Goal: Information Seeking & Learning: Learn about a topic

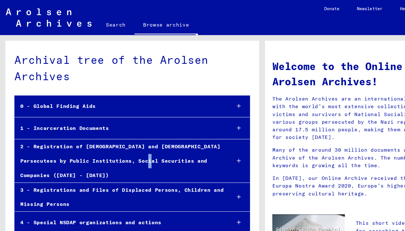
click at [107, 122] on div "2 - Registration of [DEMOGRAPHIC_DATA] and [DEMOGRAPHIC_DATA] Persecutees by Pu…" at bounding box center [93, 123] width 162 height 33
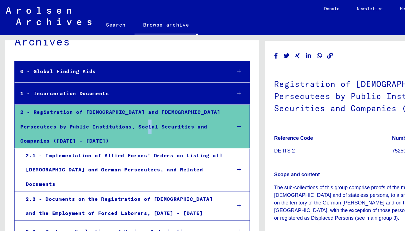
scroll to position [28, 0]
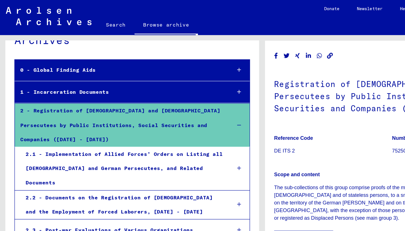
click at [107, 147] on div "2.2 - Documents on the Registration of [DEMOGRAPHIC_DATA] and the Employment of…" at bounding box center [95, 158] width 158 height 22
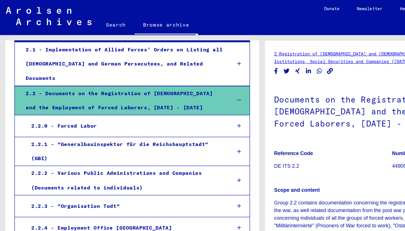
scroll to position [92, 0]
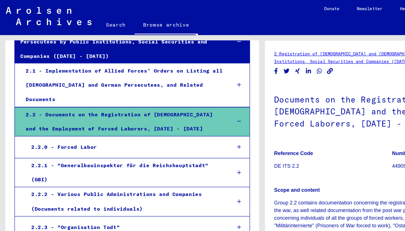
click at [106, 105] on mat-tree-node "2.2.0 - Forced Labor" at bounding box center [102, 113] width 182 height 17
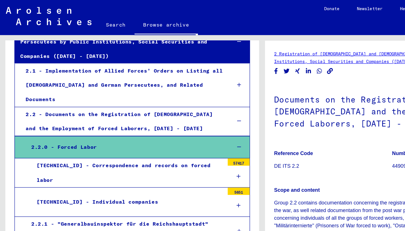
click at [111, 122] on div "[TECHNICAL_ID] - Correspondence and records on forced labor" at bounding box center [98, 133] width 149 height 22
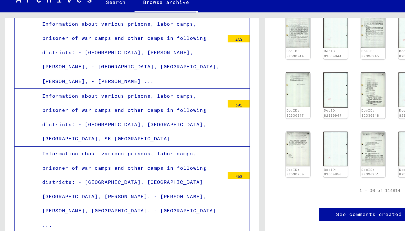
scroll to position [6362, 0]
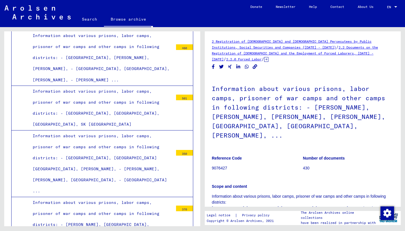
click at [278, 127] on h1 "Information about various prisons, labor camps, prisoner of war camps and other…" at bounding box center [303, 111] width 182 height 71
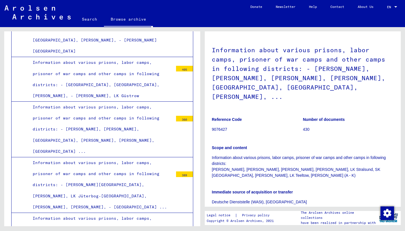
scroll to position [6602, 0]
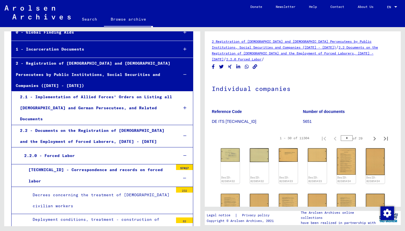
scroll to position [54, 0]
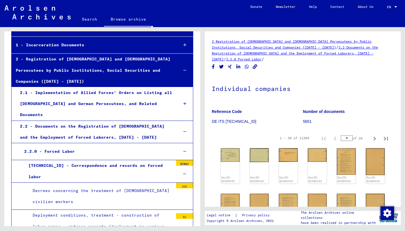
click at [166, 160] on div "[TECHNICAL_ID] - Correspondence and records on forced labor" at bounding box center [98, 171] width 149 height 22
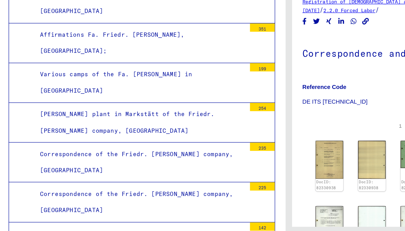
scroll to position [410, 0]
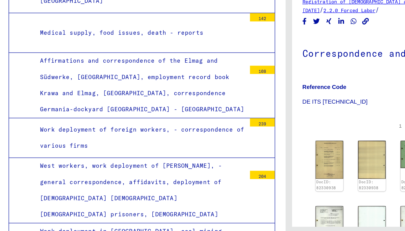
click at [93, 159] on div "West workers, work deployment of [PERSON_NAME], - general correspondence, affid…" at bounding box center [100, 181] width 145 height 44
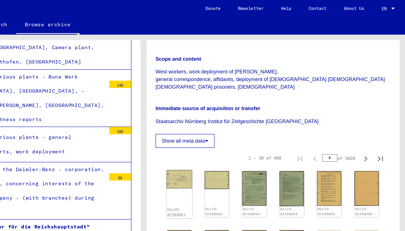
click at [228, 132] on div "DocID: 82388003" at bounding box center [230, 150] width 20 height 37
click at [231, 132] on img at bounding box center [230, 139] width 20 height 14
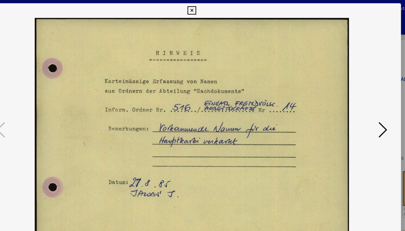
click at [349, 105] on icon at bounding box center [350, 101] width 7 height 14
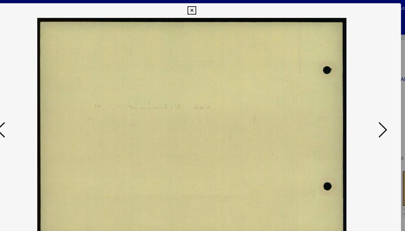
click at [349, 105] on icon at bounding box center [350, 101] width 7 height 14
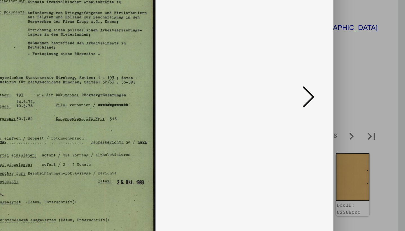
click at [349, 98] on icon at bounding box center [350, 101] width 7 height 14
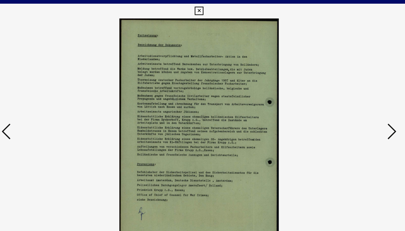
click at [347, 97] on button at bounding box center [350, 101] width 10 height 16
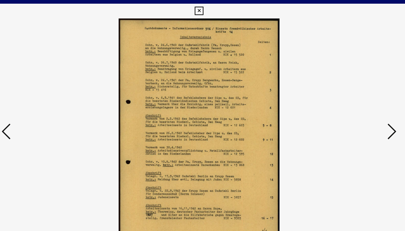
click at [346, 97] on button at bounding box center [350, 101] width 10 height 16
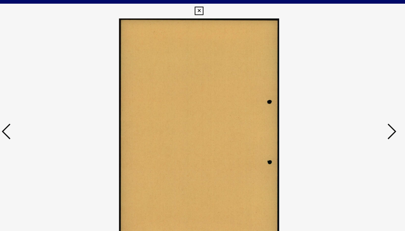
click at [346, 97] on button at bounding box center [350, 101] width 10 height 16
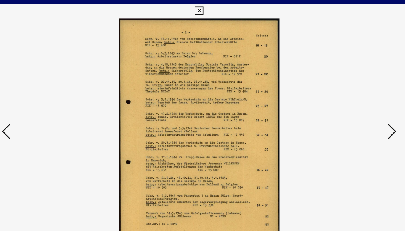
click at [346, 97] on button at bounding box center [350, 101] width 10 height 16
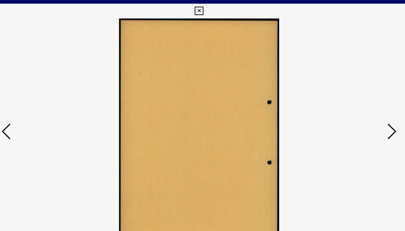
click at [346, 97] on button at bounding box center [350, 101] width 10 height 16
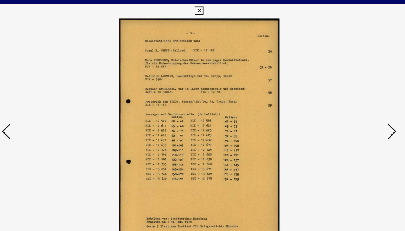
click at [347, 98] on button at bounding box center [350, 101] width 10 height 16
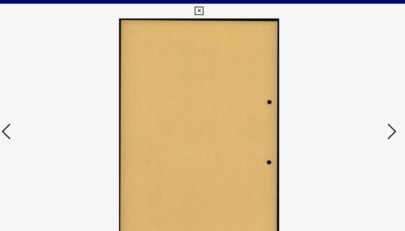
click at [347, 98] on button at bounding box center [350, 101] width 10 height 16
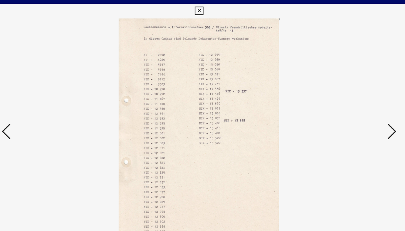
click at [347, 98] on button at bounding box center [350, 101] width 10 height 16
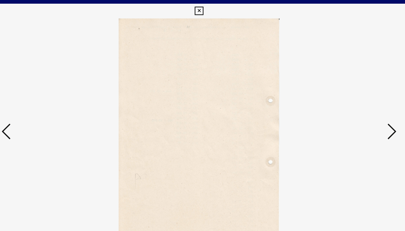
click at [347, 98] on button at bounding box center [350, 101] width 10 height 16
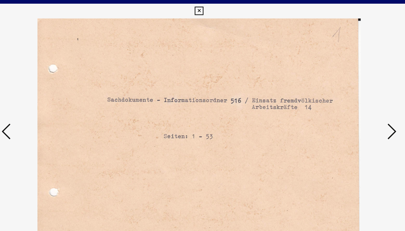
click at [347, 98] on button at bounding box center [350, 101] width 10 height 16
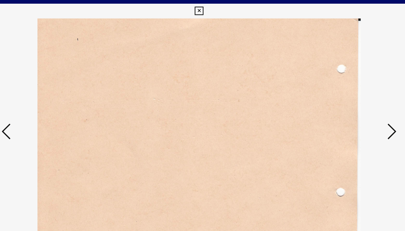
click at [347, 98] on button at bounding box center [350, 101] width 10 height 16
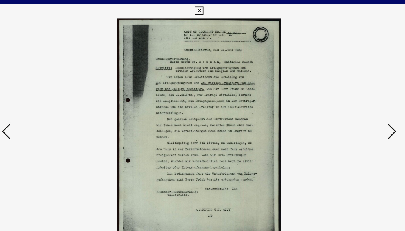
click at [347, 98] on button at bounding box center [350, 101] width 10 height 16
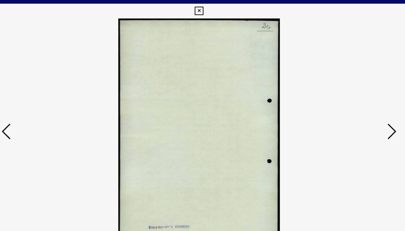
click at [347, 98] on button at bounding box center [350, 101] width 10 height 16
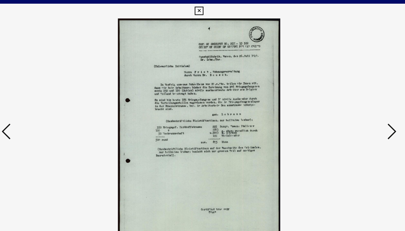
click at [347, 98] on button at bounding box center [350, 101] width 10 height 16
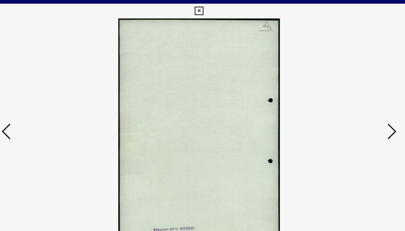
click at [347, 98] on button at bounding box center [350, 101] width 10 height 16
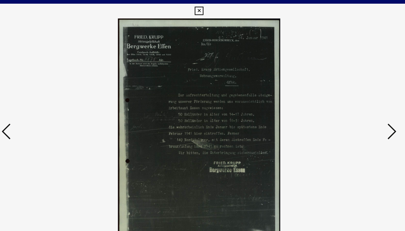
click at [347, 98] on button at bounding box center [350, 101] width 10 height 16
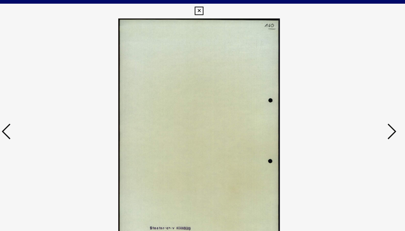
click at [347, 98] on button at bounding box center [350, 101] width 10 height 16
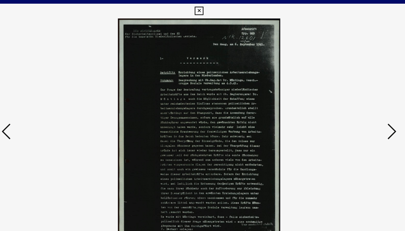
click at [347, 98] on button at bounding box center [350, 101] width 10 height 16
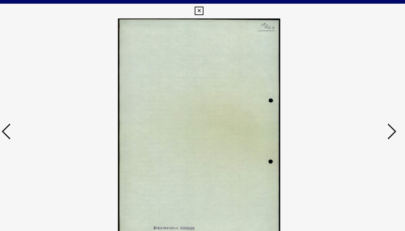
click at [347, 98] on button at bounding box center [350, 101] width 10 height 16
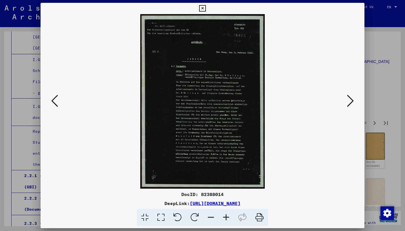
click at [386, 34] on div at bounding box center [202, 115] width 405 height 231
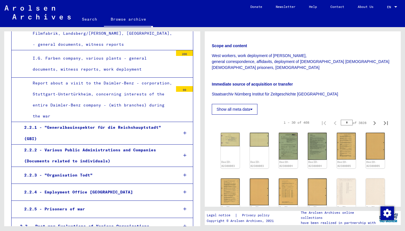
scroll to position [1007, 0]
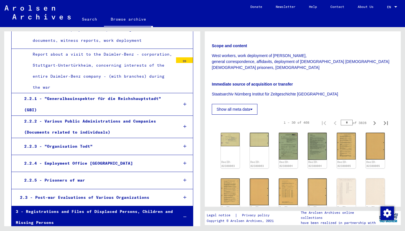
scroll to position [1038, 0]
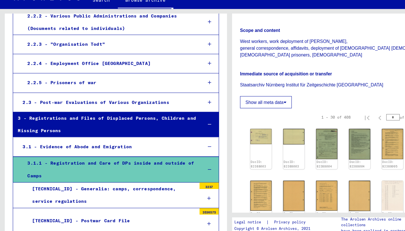
scroll to position [1124, 0]
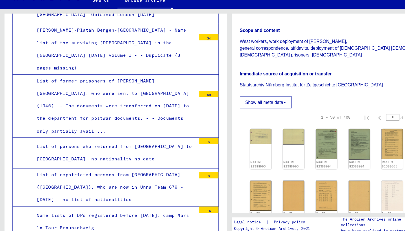
scroll to position [1640, 0]
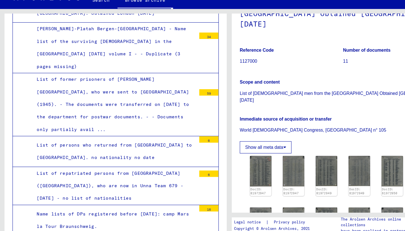
scroll to position [65, 0]
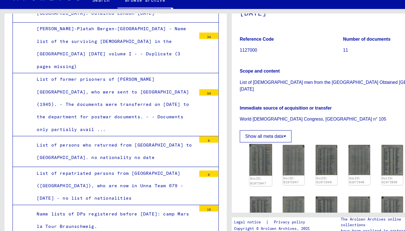
click at [228, 154] on img at bounding box center [230, 160] width 20 height 28
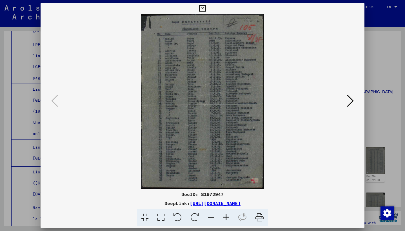
click at [347, 99] on button at bounding box center [350, 101] width 10 height 16
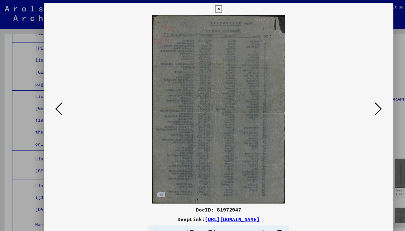
click at [353, 101] on icon at bounding box center [350, 101] width 7 height 14
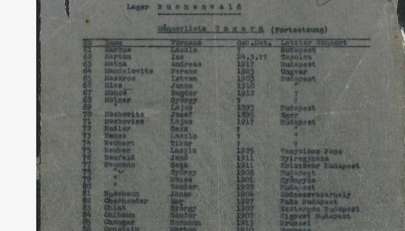
drag, startPoint x: 185, startPoint y: 81, endPoint x: 189, endPoint y: 46, distance: 34.5
click at [189, 47] on img at bounding box center [203, 101] width 286 height 174
drag, startPoint x: 187, startPoint y: 66, endPoint x: 187, endPoint y: 56, distance: 9.9
click at [187, 56] on img at bounding box center [203, 101] width 286 height 174
drag, startPoint x: 191, startPoint y: 63, endPoint x: 191, endPoint y: 54, distance: 9.3
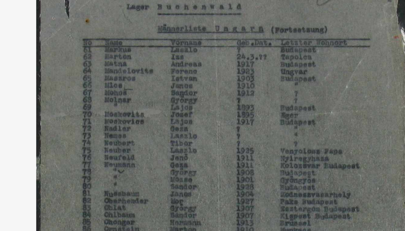
click at [191, 54] on img at bounding box center [203, 101] width 286 height 174
drag, startPoint x: 173, startPoint y: 72, endPoint x: 173, endPoint y: 56, distance: 16.1
click at [173, 56] on img at bounding box center [203, 101] width 286 height 174
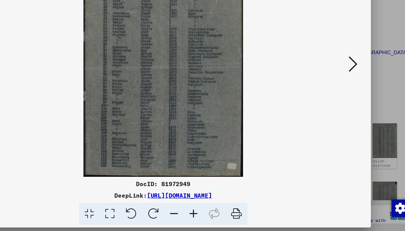
scroll to position [0, 0]
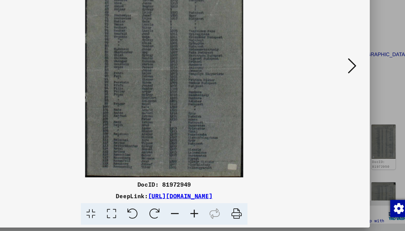
click at [349, 101] on icon at bounding box center [350, 101] width 7 height 14
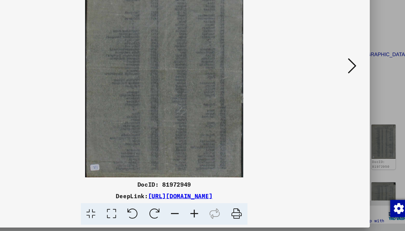
click at [352, 100] on icon at bounding box center [350, 101] width 7 height 14
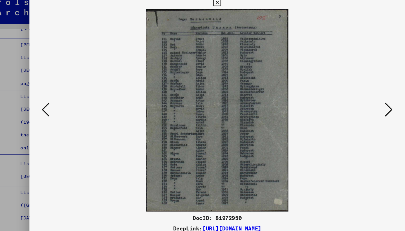
click at [54, 99] on icon at bounding box center [54, 101] width 7 height 14
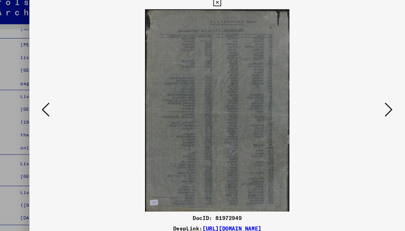
click at [55, 99] on icon at bounding box center [54, 101] width 7 height 14
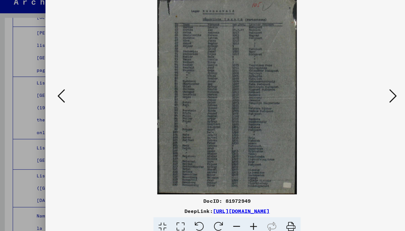
click at [352, 101] on icon at bounding box center [350, 101] width 7 height 14
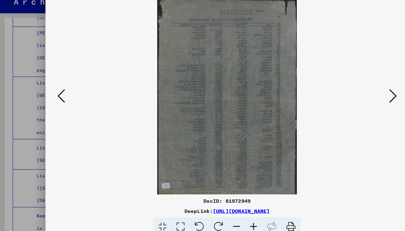
click at [352, 101] on icon at bounding box center [350, 101] width 7 height 14
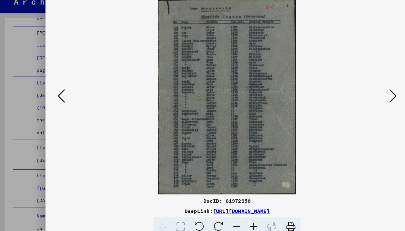
click at [349, 101] on icon at bounding box center [350, 101] width 7 height 14
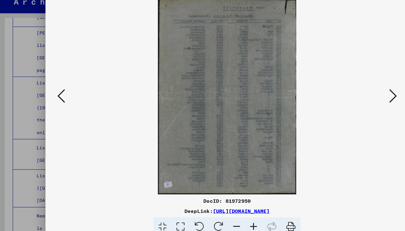
click at [349, 101] on icon at bounding box center [350, 101] width 7 height 14
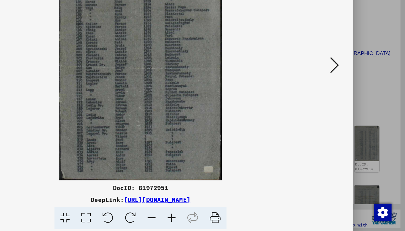
click at [349, 97] on icon at bounding box center [350, 101] width 7 height 14
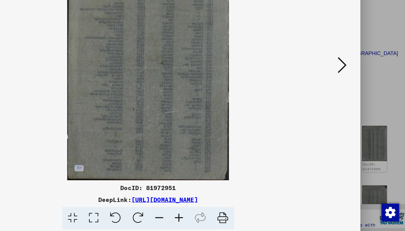
click at [352, 100] on icon at bounding box center [350, 101] width 7 height 14
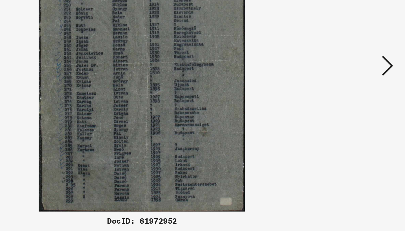
click at [351, 106] on icon at bounding box center [350, 101] width 7 height 14
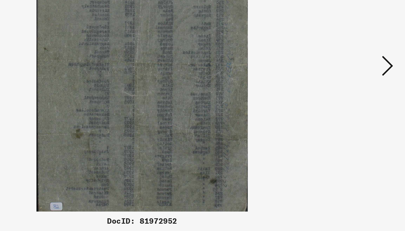
click at [351, 106] on icon at bounding box center [350, 101] width 7 height 14
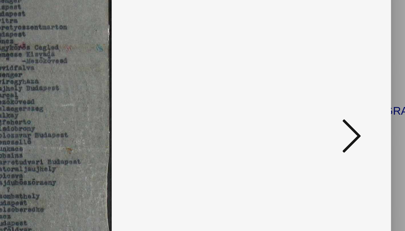
click at [349, 97] on icon at bounding box center [350, 101] width 7 height 14
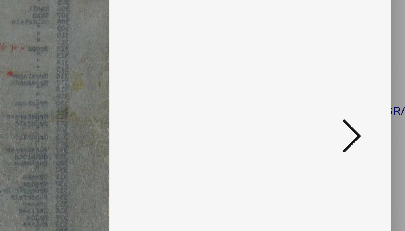
click at [349, 97] on icon at bounding box center [350, 101] width 7 height 14
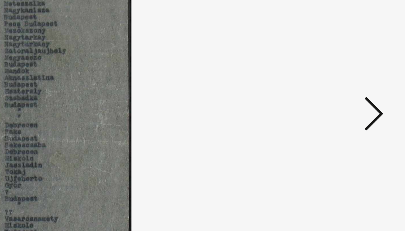
click at [353, 100] on icon at bounding box center [350, 101] width 7 height 14
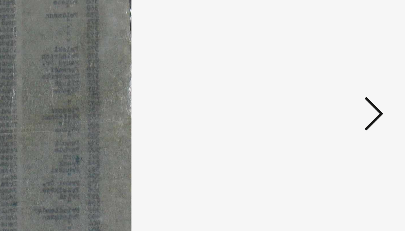
click at [353, 100] on icon at bounding box center [350, 101] width 7 height 14
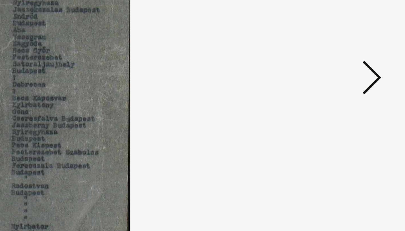
click at [351, 100] on icon at bounding box center [350, 101] width 7 height 14
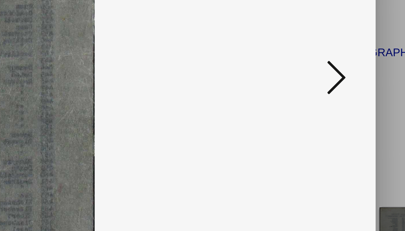
click at [350, 102] on icon at bounding box center [350, 101] width 7 height 14
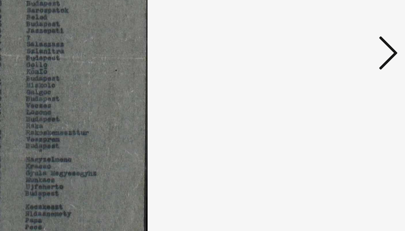
click at [350, 98] on icon at bounding box center [350, 101] width 7 height 14
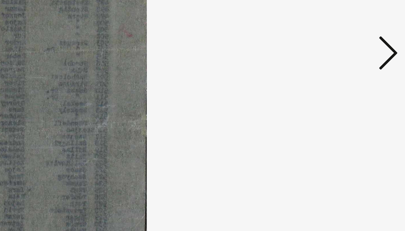
click at [350, 98] on icon at bounding box center [350, 101] width 7 height 14
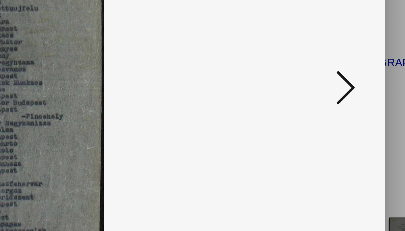
click at [349, 98] on icon at bounding box center [350, 101] width 7 height 14
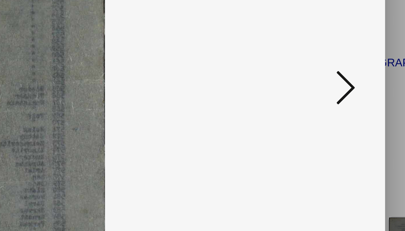
click at [349, 98] on icon at bounding box center [350, 101] width 7 height 14
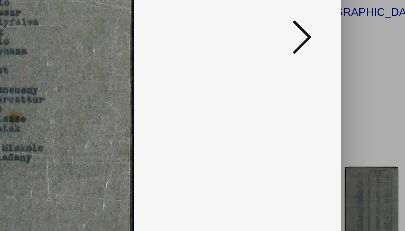
click at [346, 99] on button at bounding box center [350, 101] width 10 height 16
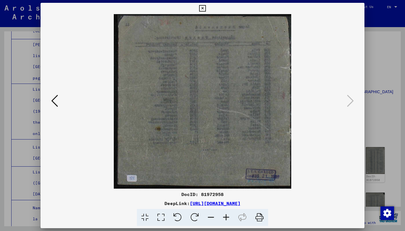
click at [382, 46] on div at bounding box center [202, 115] width 405 height 231
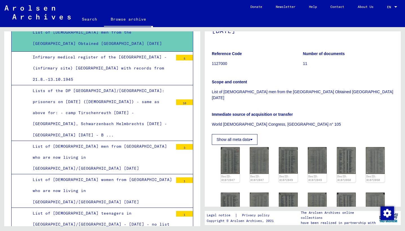
scroll to position [1953, 0]
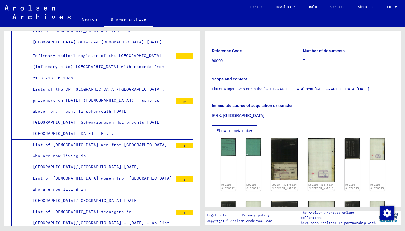
scroll to position [70, 0]
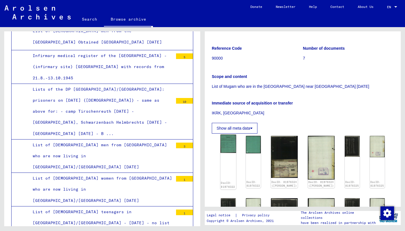
click at [231, 144] on img at bounding box center [229, 143] width 16 height 18
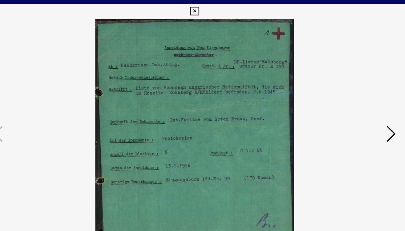
click at [346, 96] on button at bounding box center [350, 101] width 10 height 16
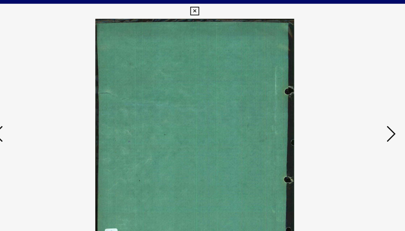
click at [346, 96] on button at bounding box center [350, 101] width 10 height 16
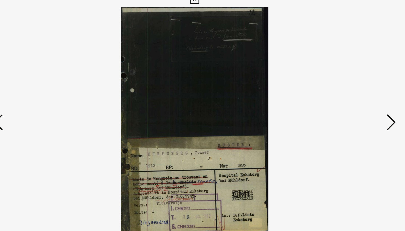
click at [355, 98] on button at bounding box center [350, 101] width 10 height 16
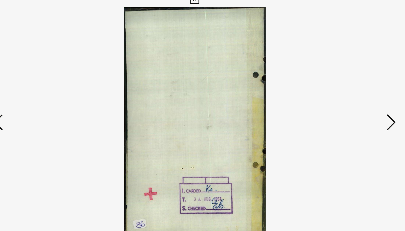
click at [353, 99] on icon at bounding box center [350, 101] width 7 height 14
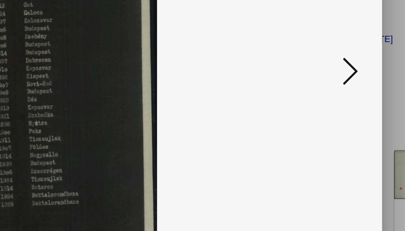
click at [350, 97] on icon at bounding box center [350, 101] width 7 height 14
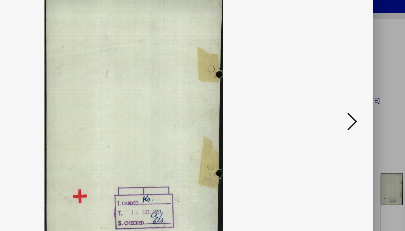
click at [351, 98] on icon at bounding box center [350, 101] width 7 height 14
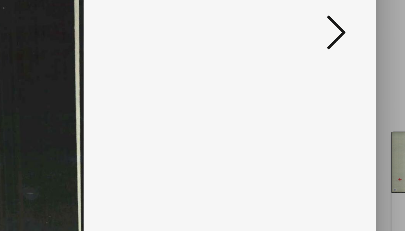
click at [351, 103] on icon at bounding box center [350, 101] width 7 height 14
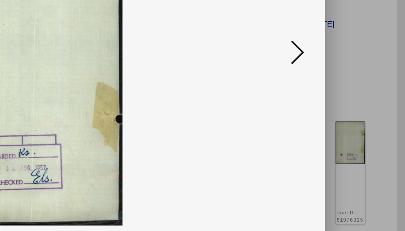
click at [350, 100] on icon at bounding box center [350, 101] width 7 height 14
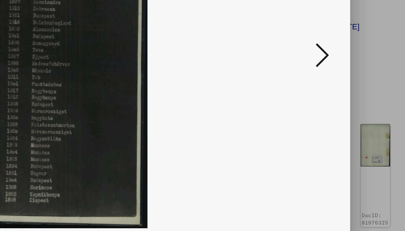
click at [352, 99] on icon at bounding box center [350, 101] width 7 height 14
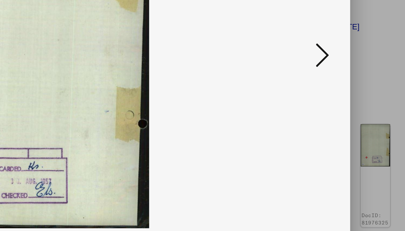
click at [351, 99] on icon at bounding box center [350, 101] width 7 height 14
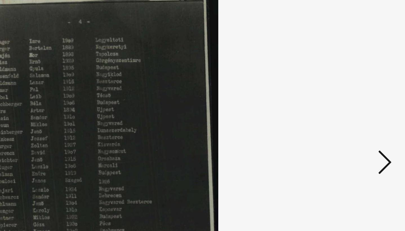
click at [351, 98] on icon at bounding box center [350, 101] width 7 height 14
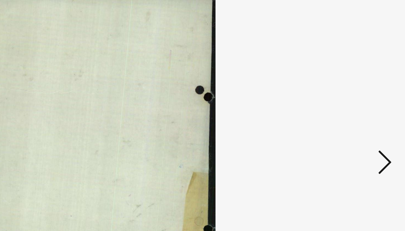
click at [351, 98] on icon at bounding box center [350, 101] width 7 height 14
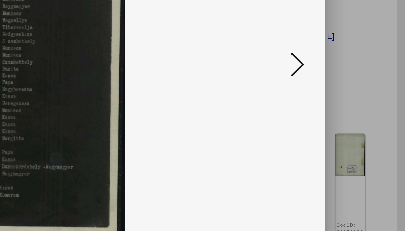
click at [350, 103] on icon at bounding box center [350, 101] width 7 height 14
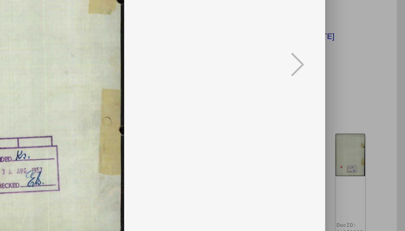
click at [376, 110] on div at bounding box center [202, 115] width 405 height 231
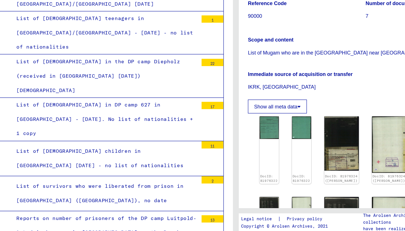
scroll to position [2105, 0]
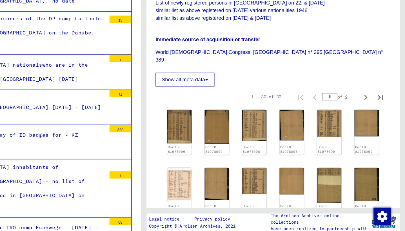
scroll to position [129, 0]
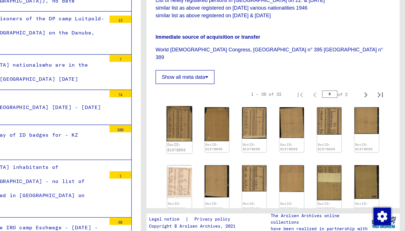
click at [230, 144] on img at bounding box center [230, 141] width 20 height 27
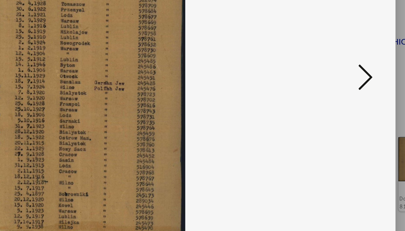
click at [349, 102] on icon at bounding box center [350, 101] width 7 height 14
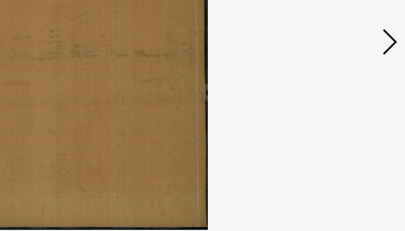
click at [346, 105] on button at bounding box center [350, 101] width 10 height 16
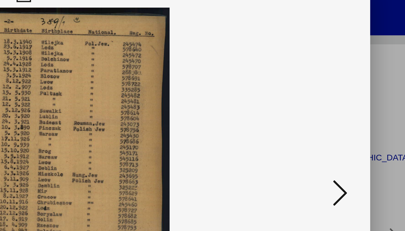
click at [349, 99] on icon at bounding box center [350, 101] width 7 height 14
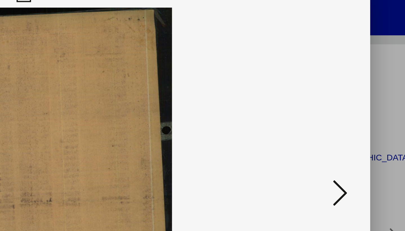
click at [349, 99] on icon at bounding box center [350, 101] width 7 height 14
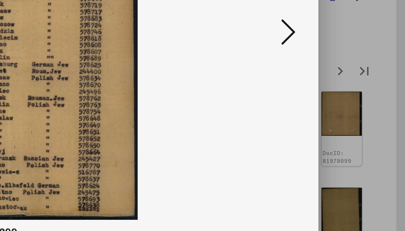
click at [348, 99] on icon at bounding box center [350, 101] width 7 height 14
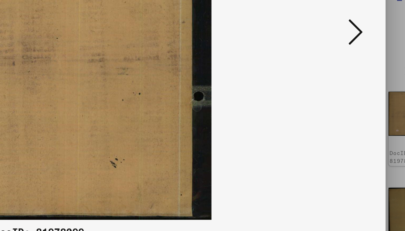
click at [349, 104] on icon at bounding box center [350, 101] width 7 height 14
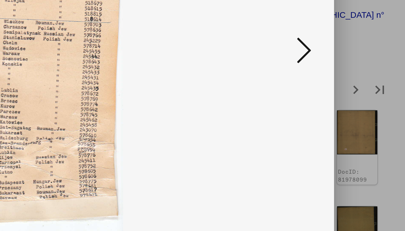
click at [349, 103] on icon at bounding box center [350, 101] width 7 height 14
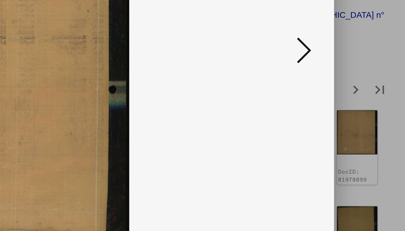
click at [350, 102] on icon at bounding box center [350, 101] width 7 height 14
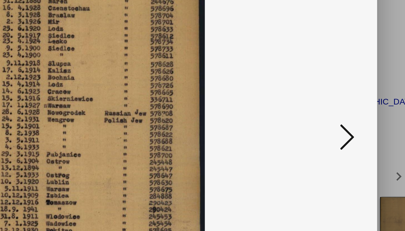
click at [352, 96] on icon at bounding box center [350, 101] width 7 height 14
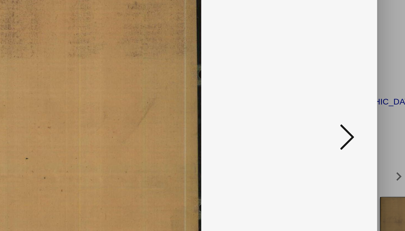
click at [351, 96] on icon at bounding box center [350, 101] width 7 height 14
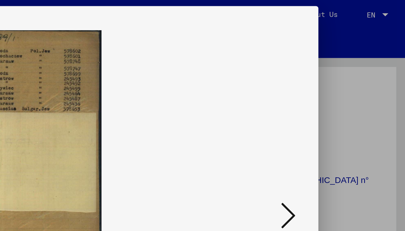
click at [352, 100] on icon at bounding box center [350, 101] width 7 height 14
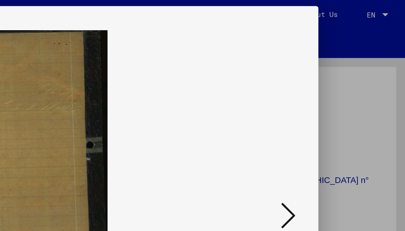
click at [350, 100] on icon at bounding box center [350, 101] width 7 height 14
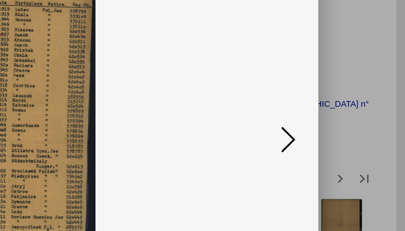
click at [351, 99] on icon at bounding box center [350, 101] width 7 height 14
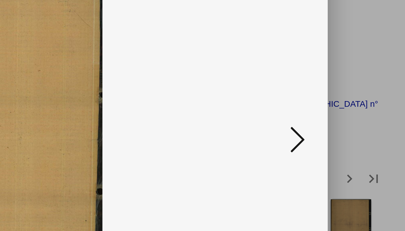
click at [348, 100] on icon at bounding box center [350, 101] width 7 height 14
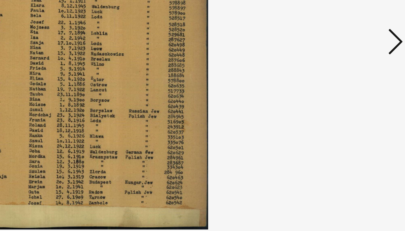
click at [347, 104] on icon at bounding box center [350, 101] width 7 height 14
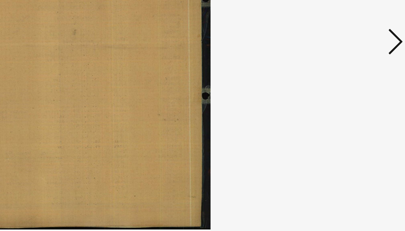
click at [347, 104] on icon at bounding box center [350, 101] width 7 height 14
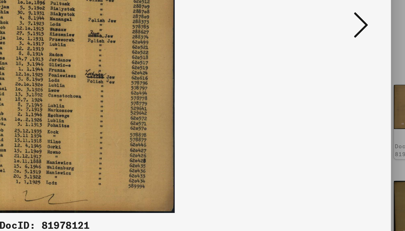
click at [351, 101] on icon at bounding box center [350, 101] width 7 height 14
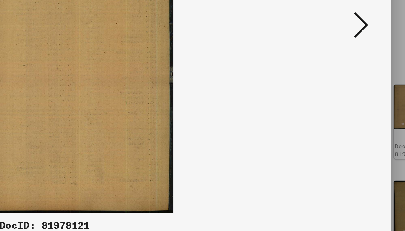
click at [351, 101] on icon at bounding box center [350, 101] width 7 height 14
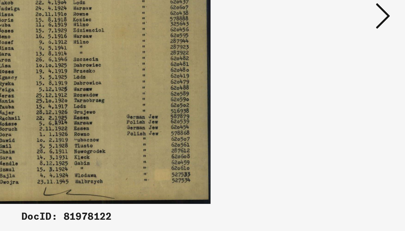
click at [350, 106] on icon at bounding box center [350, 101] width 7 height 14
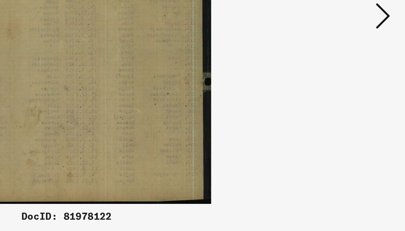
click at [349, 105] on icon at bounding box center [350, 101] width 7 height 14
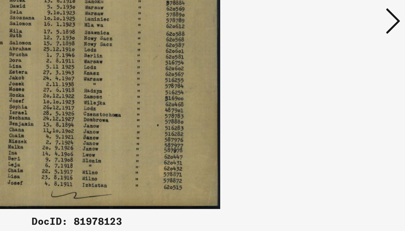
click at [350, 104] on icon at bounding box center [350, 101] width 7 height 14
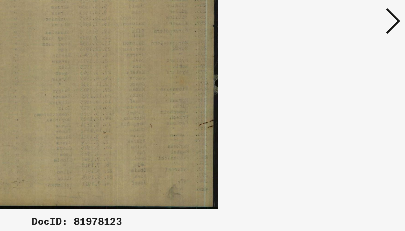
click at [350, 103] on icon at bounding box center [350, 101] width 7 height 14
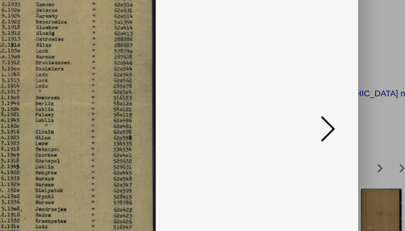
click at [349, 99] on icon at bounding box center [350, 101] width 7 height 14
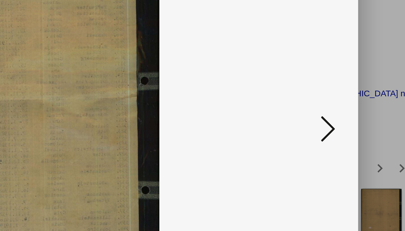
click at [349, 100] on icon at bounding box center [350, 101] width 7 height 14
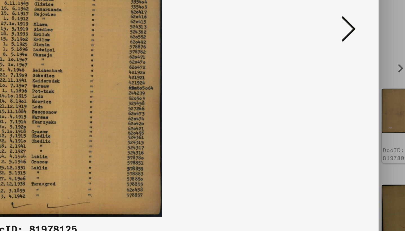
click at [351, 102] on icon at bounding box center [350, 101] width 7 height 14
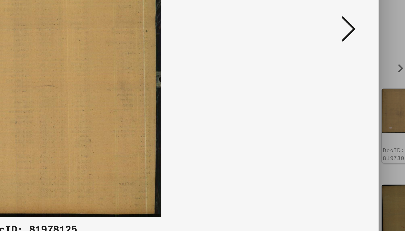
click at [351, 102] on icon at bounding box center [350, 101] width 7 height 14
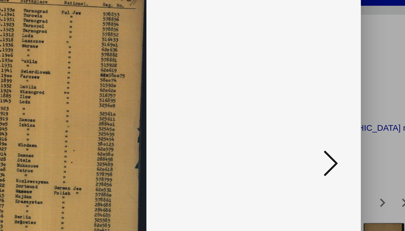
click at [369, 99] on div at bounding box center [202, 115] width 405 height 231
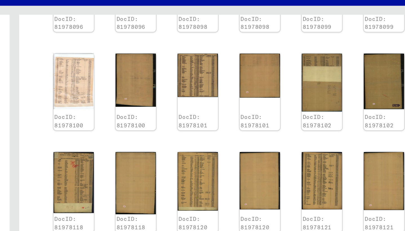
scroll to position [264, 0]
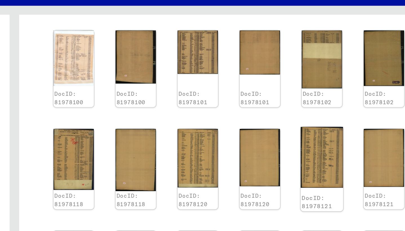
click at [345, 97] on img at bounding box center [346, 97] width 20 height 28
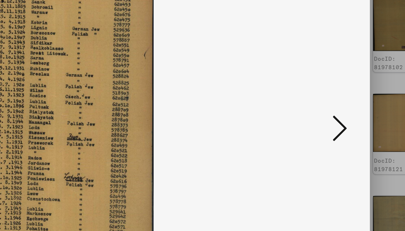
click at [351, 101] on icon at bounding box center [350, 101] width 7 height 14
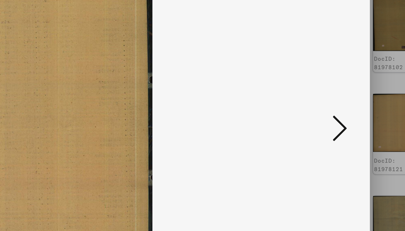
click at [351, 101] on icon at bounding box center [350, 101] width 7 height 14
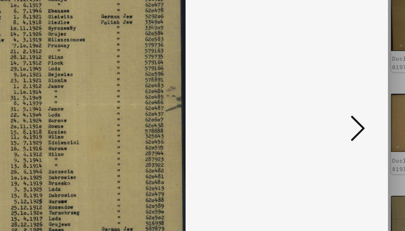
click at [352, 99] on icon at bounding box center [350, 101] width 7 height 14
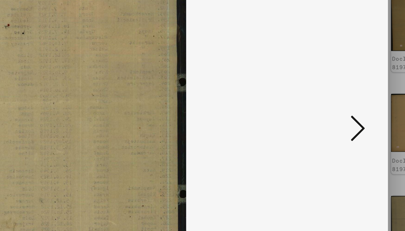
click at [351, 99] on icon at bounding box center [350, 101] width 7 height 14
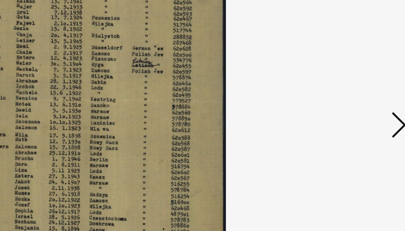
click at [349, 101] on icon at bounding box center [350, 101] width 7 height 14
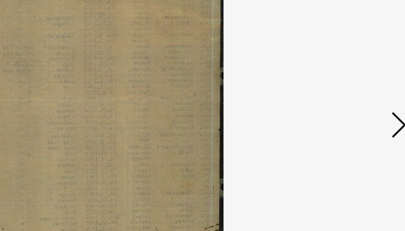
click at [349, 101] on icon at bounding box center [350, 101] width 7 height 14
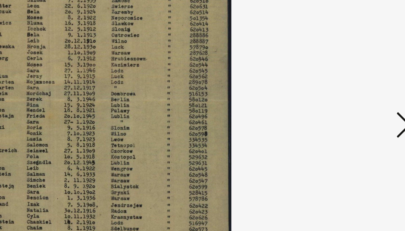
click at [347, 101] on button at bounding box center [350, 101] width 10 height 16
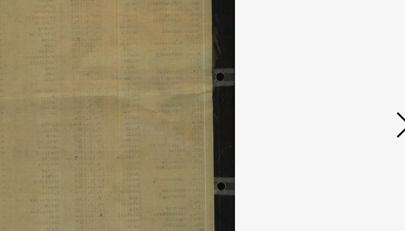
click at [347, 101] on button at bounding box center [350, 101] width 10 height 16
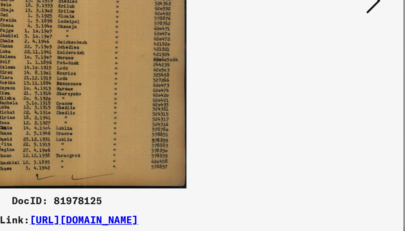
click at [351, 104] on icon at bounding box center [350, 101] width 7 height 14
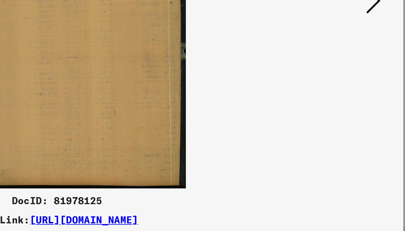
click at [351, 104] on icon at bounding box center [350, 101] width 7 height 14
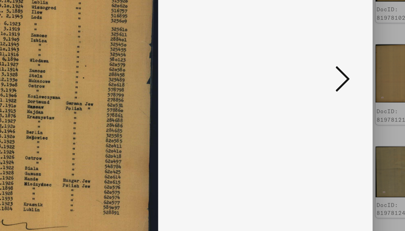
click at [349, 99] on icon at bounding box center [350, 101] width 7 height 14
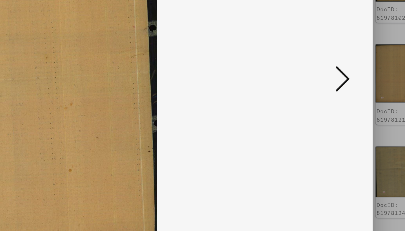
click at [349, 99] on icon at bounding box center [350, 101] width 7 height 14
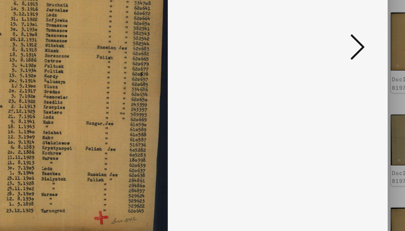
click at [351, 103] on icon at bounding box center [350, 101] width 7 height 14
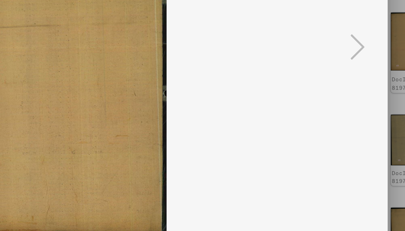
click at [371, 112] on div at bounding box center [202, 115] width 405 height 231
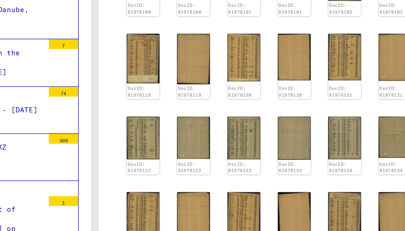
scroll to position [0, 0]
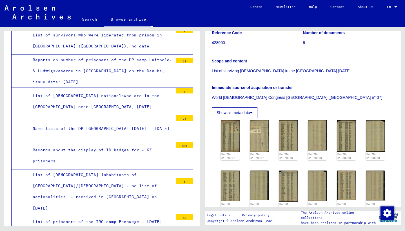
scroll to position [83, 0]
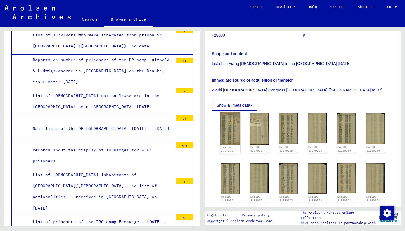
click at [229, 136] on img at bounding box center [230, 128] width 20 height 33
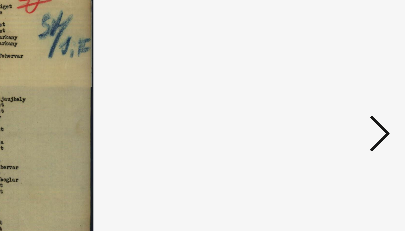
click at [350, 99] on icon at bounding box center [350, 101] width 7 height 14
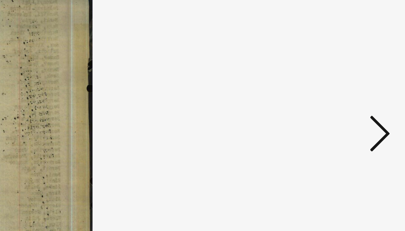
click at [350, 99] on icon at bounding box center [350, 101] width 7 height 14
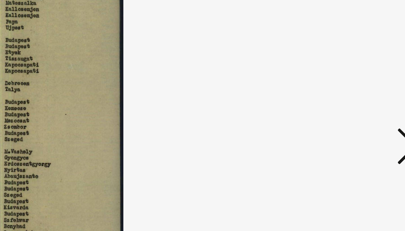
click at [347, 100] on icon at bounding box center [350, 101] width 7 height 14
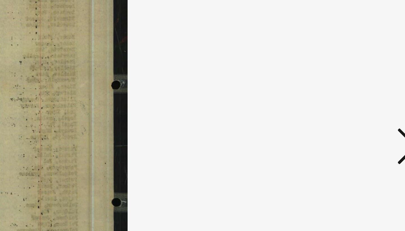
click at [348, 100] on icon at bounding box center [350, 101] width 7 height 14
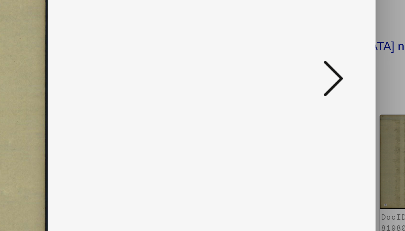
click at [350, 101] on icon at bounding box center [350, 101] width 7 height 14
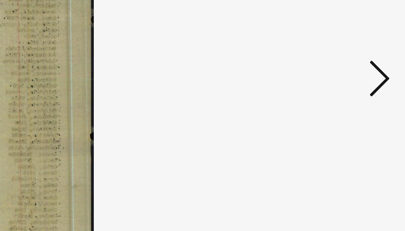
click at [348, 103] on icon at bounding box center [350, 101] width 7 height 14
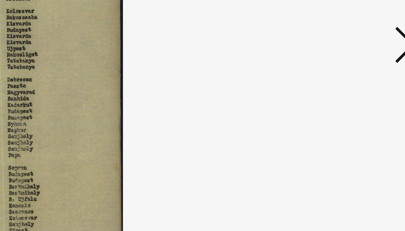
click at [346, 103] on button at bounding box center [350, 101] width 10 height 16
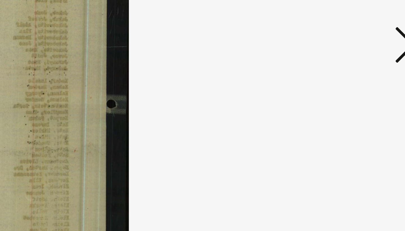
click at [347, 101] on icon at bounding box center [350, 101] width 7 height 14
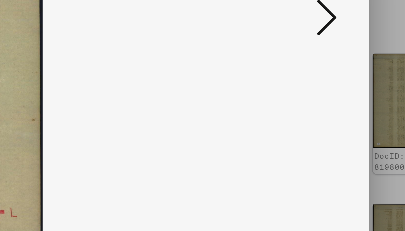
click at [351, 107] on icon at bounding box center [350, 101] width 7 height 14
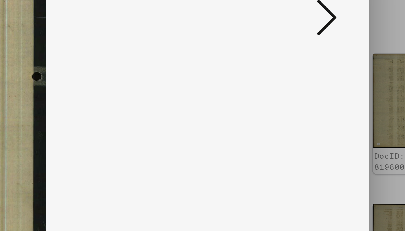
click at [351, 107] on icon at bounding box center [350, 101] width 7 height 14
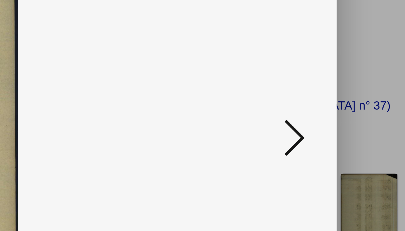
click at [350, 96] on icon at bounding box center [350, 101] width 7 height 14
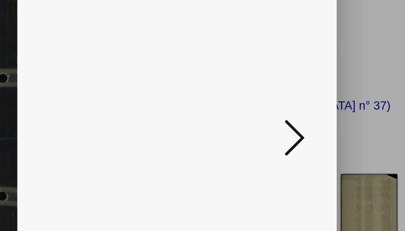
click at [350, 96] on icon at bounding box center [350, 101] width 7 height 14
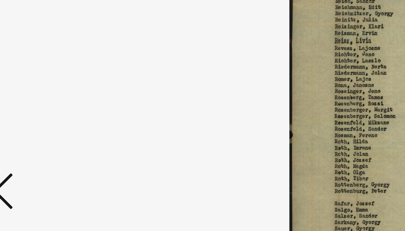
click at [55, 95] on icon at bounding box center [54, 101] width 7 height 14
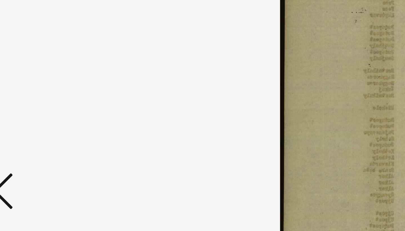
click at [55, 95] on icon at bounding box center [54, 101] width 7 height 14
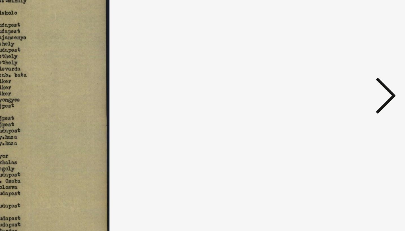
click at [348, 97] on icon at bounding box center [350, 101] width 7 height 14
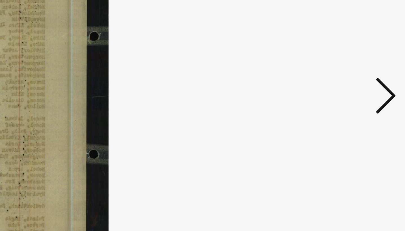
click at [348, 97] on icon at bounding box center [350, 101] width 7 height 14
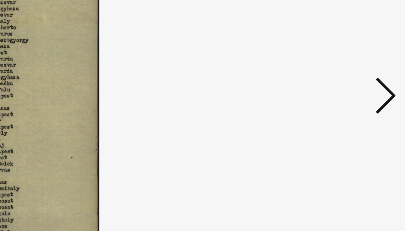
click at [348, 97] on icon at bounding box center [350, 101] width 7 height 14
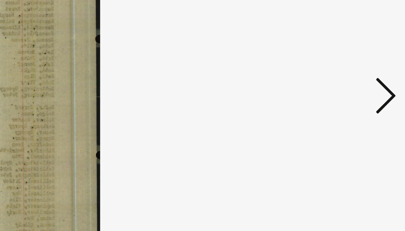
click at [349, 97] on icon at bounding box center [350, 101] width 7 height 14
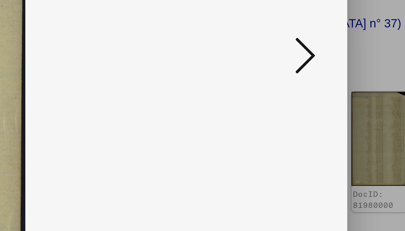
click at [350, 103] on icon at bounding box center [350, 101] width 7 height 14
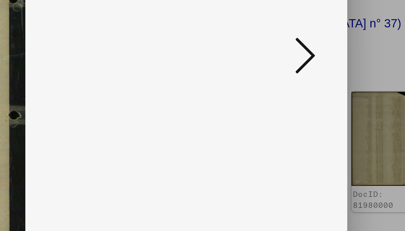
click at [350, 103] on icon at bounding box center [350, 101] width 7 height 14
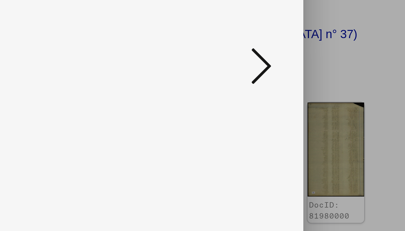
click at [356, 100] on div at bounding box center [203, 101] width 324 height 174
click at [349, 100] on icon at bounding box center [350, 101] width 7 height 14
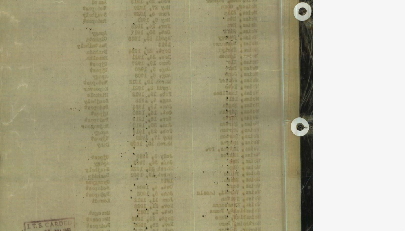
drag, startPoint x: 337, startPoint y: 103, endPoint x: 225, endPoint y: 107, distance: 111.7
click at [225, 107] on img at bounding box center [203, 101] width 286 height 174
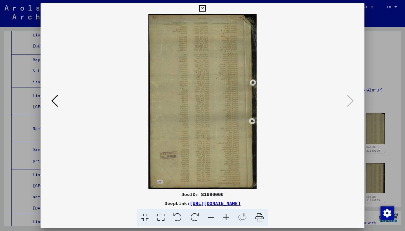
click at [384, 65] on div at bounding box center [202, 115] width 405 height 231
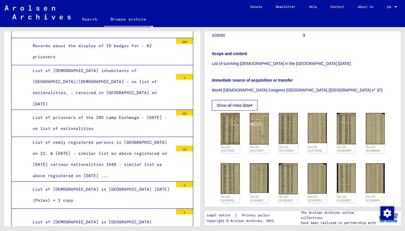
scroll to position [2363, 0]
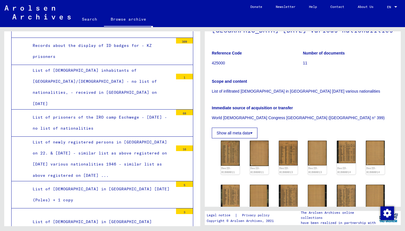
scroll to position [83, 0]
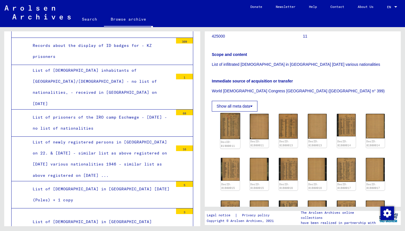
click at [230, 136] on img at bounding box center [230, 126] width 20 height 26
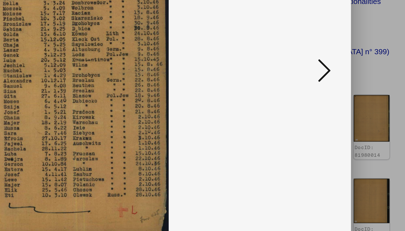
click at [350, 101] on icon at bounding box center [350, 101] width 7 height 14
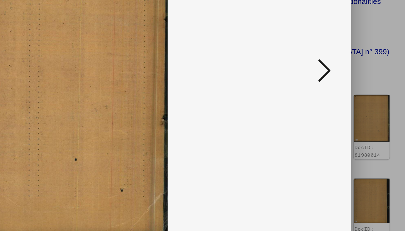
click at [350, 101] on icon at bounding box center [350, 101] width 7 height 14
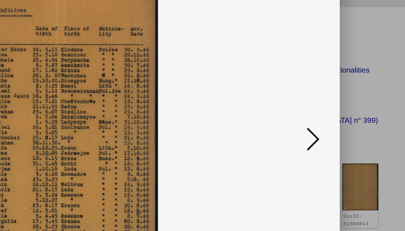
scroll to position [0, 0]
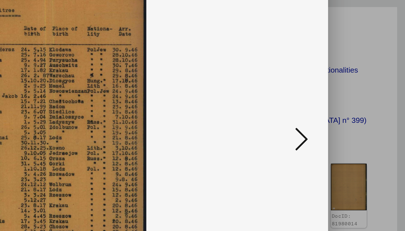
click at [348, 96] on icon at bounding box center [350, 101] width 7 height 14
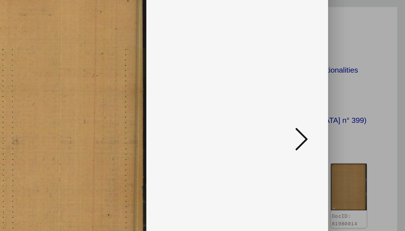
click at [348, 96] on icon at bounding box center [350, 101] width 7 height 14
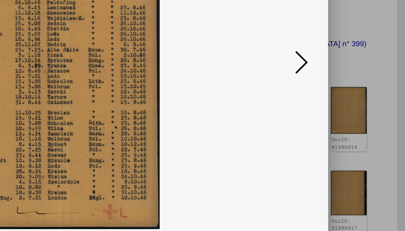
click at [352, 98] on icon at bounding box center [350, 101] width 7 height 14
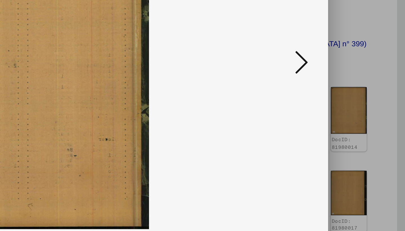
click at [352, 98] on icon at bounding box center [350, 101] width 7 height 14
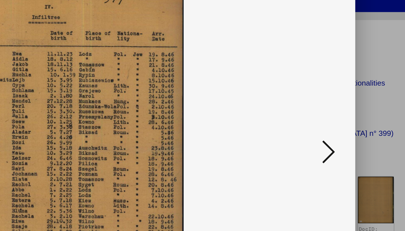
click at [351, 98] on icon at bounding box center [350, 101] width 7 height 14
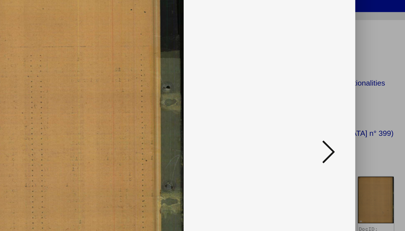
click at [351, 98] on icon at bounding box center [350, 101] width 7 height 14
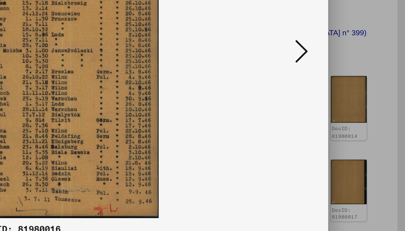
click at [351, 101] on icon at bounding box center [350, 101] width 7 height 14
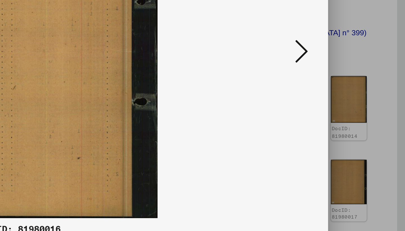
click at [351, 101] on icon at bounding box center [350, 101] width 7 height 14
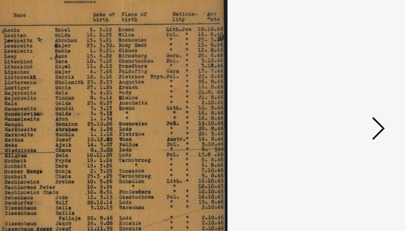
click at [350, 98] on icon at bounding box center [350, 101] width 7 height 14
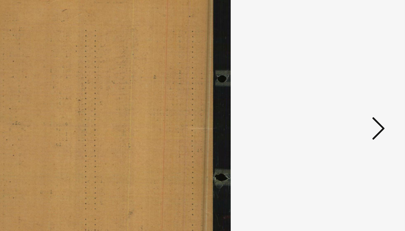
click at [350, 98] on icon at bounding box center [350, 101] width 7 height 14
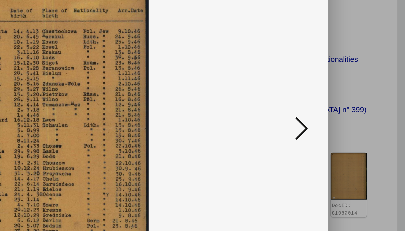
click at [349, 100] on icon at bounding box center [350, 101] width 7 height 14
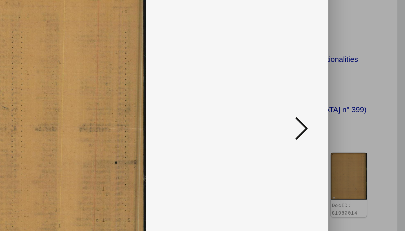
click at [349, 100] on icon at bounding box center [350, 101] width 7 height 14
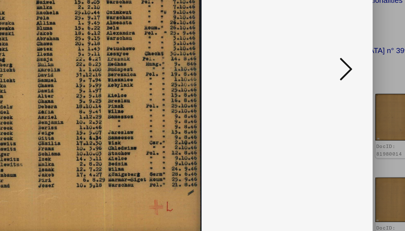
click at [350, 102] on icon at bounding box center [350, 101] width 7 height 14
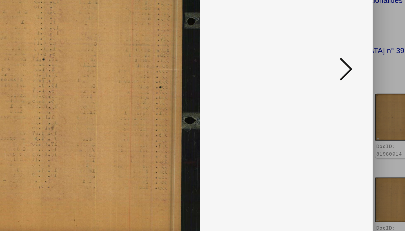
click at [351, 103] on icon at bounding box center [350, 101] width 7 height 14
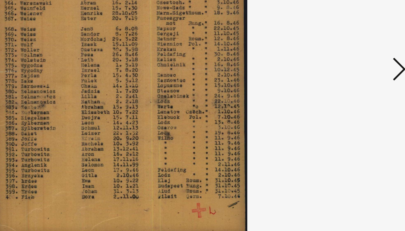
click at [351, 98] on icon at bounding box center [350, 101] width 7 height 14
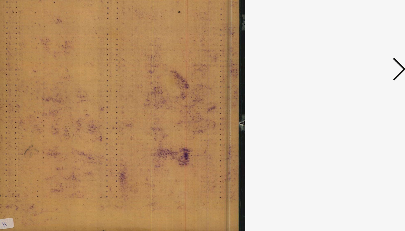
click at [351, 98] on icon at bounding box center [350, 101] width 7 height 14
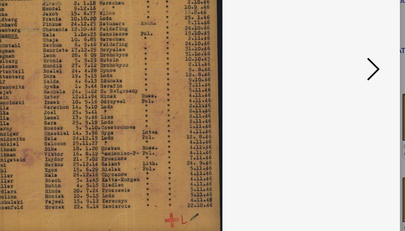
click at [354, 99] on button at bounding box center [350, 101] width 10 height 16
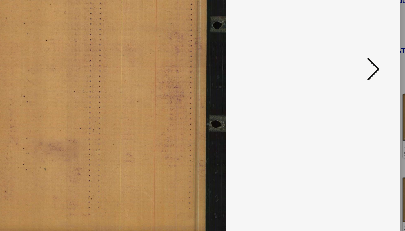
click at [353, 99] on icon at bounding box center [350, 101] width 7 height 14
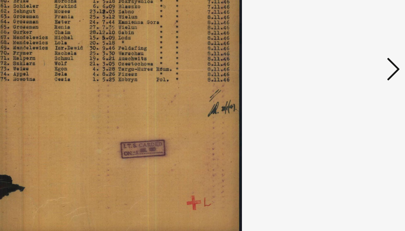
click at [347, 99] on button at bounding box center [350, 101] width 10 height 16
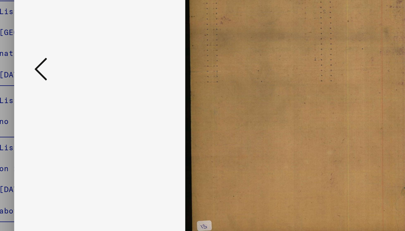
click at [54, 105] on icon at bounding box center [54, 101] width 7 height 14
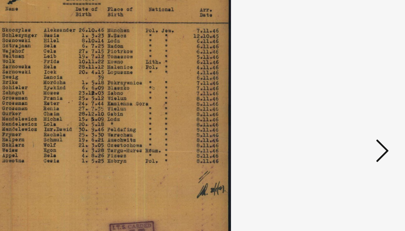
click at [340, 98] on img at bounding box center [203, 101] width 286 height 174
click at [346, 97] on button at bounding box center [350, 101] width 10 height 16
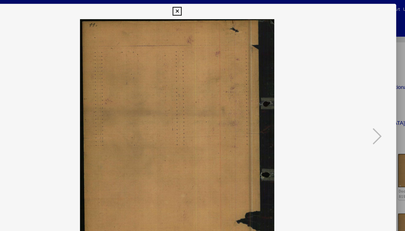
click at [368, 85] on div at bounding box center [202, 115] width 405 height 231
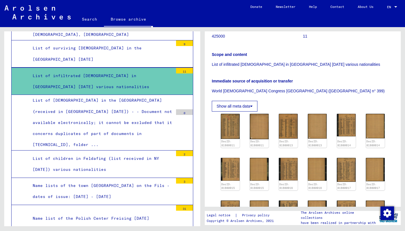
scroll to position [2646, 0]
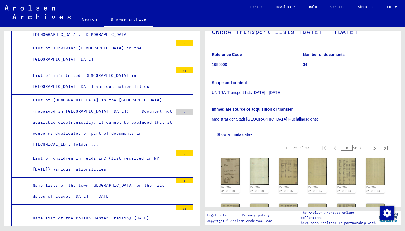
scroll to position [46, 0]
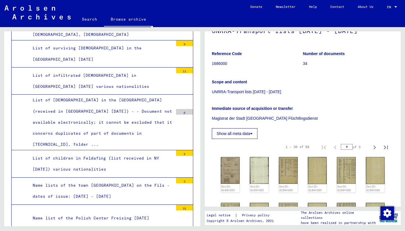
click at [225, 169] on img at bounding box center [230, 170] width 19 height 27
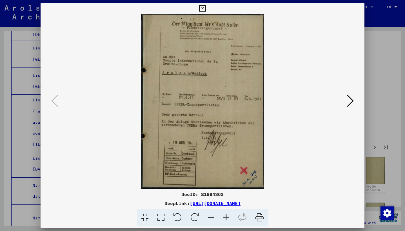
click at [347, 99] on icon at bounding box center [350, 101] width 7 height 14
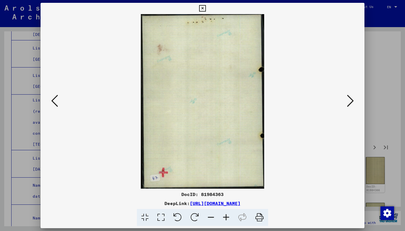
click at [347, 99] on icon at bounding box center [350, 101] width 7 height 14
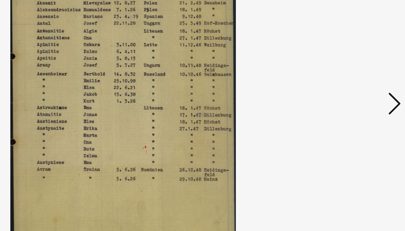
click at [345, 99] on img at bounding box center [203, 101] width 286 height 174
click at [351, 96] on icon at bounding box center [350, 101] width 7 height 14
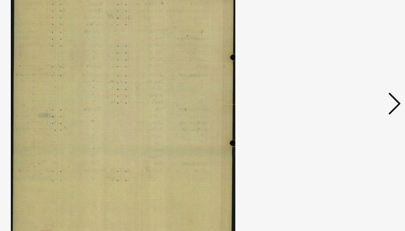
click at [351, 96] on icon at bounding box center [350, 101] width 7 height 14
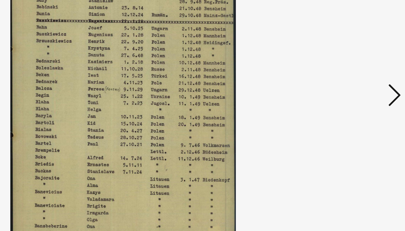
click at [351, 98] on icon at bounding box center [350, 101] width 7 height 14
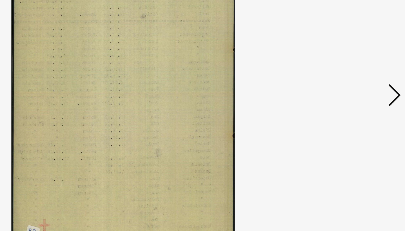
click at [350, 98] on icon at bounding box center [350, 101] width 7 height 14
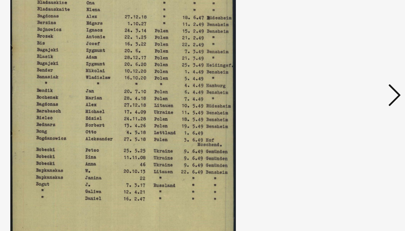
click at [351, 98] on icon at bounding box center [350, 101] width 7 height 14
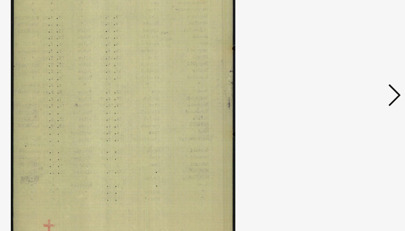
click at [351, 98] on icon at bounding box center [350, 101] width 7 height 14
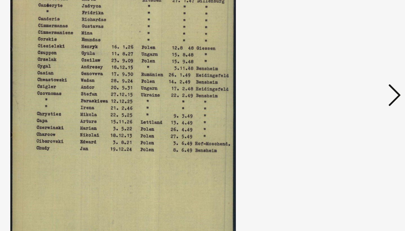
click at [350, 98] on icon at bounding box center [350, 101] width 7 height 14
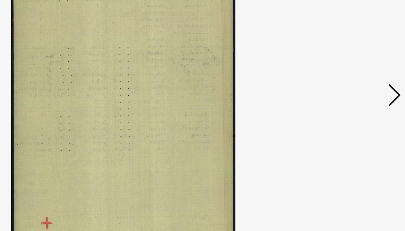
click at [350, 98] on icon at bounding box center [350, 101] width 7 height 14
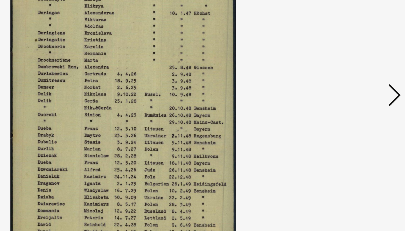
click at [350, 98] on icon at bounding box center [350, 101] width 7 height 14
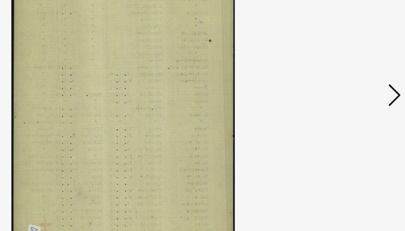
click at [350, 98] on icon at bounding box center [350, 101] width 7 height 14
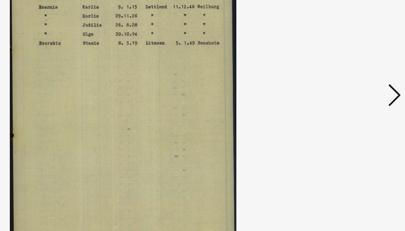
click at [350, 98] on icon at bounding box center [350, 101] width 7 height 14
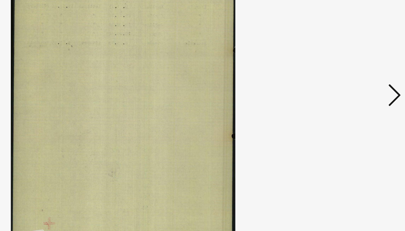
click at [350, 98] on icon at bounding box center [350, 101] width 7 height 14
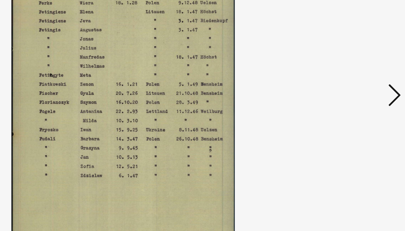
click at [350, 98] on icon at bounding box center [350, 101] width 7 height 14
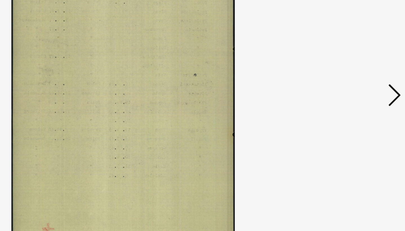
click at [350, 98] on icon at bounding box center [350, 101] width 7 height 14
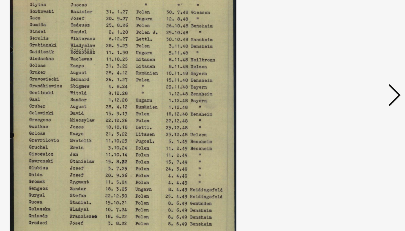
click at [351, 98] on icon at bounding box center [350, 101] width 7 height 14
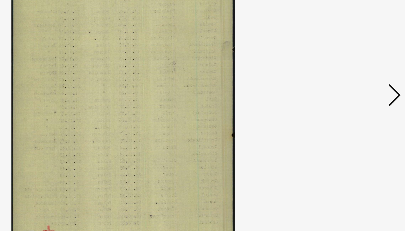
click at [351, 98] on icon at bounding box center [350, 101] width 7 height 14
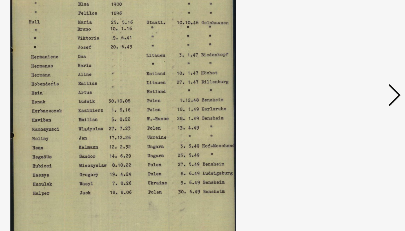
click at [351, 98] on icon at bounding box center [350, 101] width 7 height 14
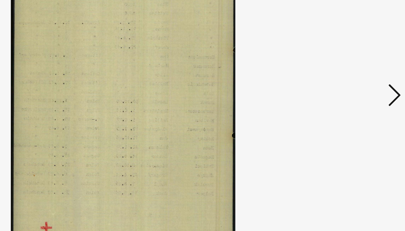
click at [351, 98] on icon at bounding box center [350, 101] width 7 height 14
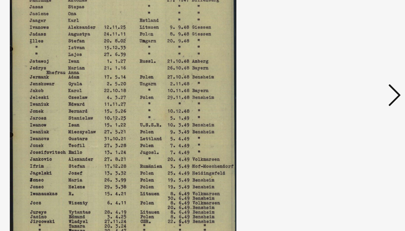
click at [351, 98] on icon at bounding box center [350, 101] width 7 height 14
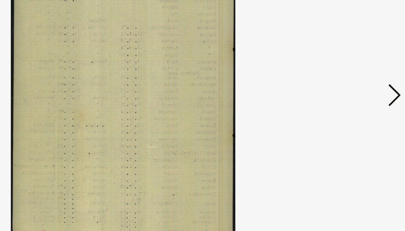
click at [351, 98] on icon at bounding box center [350, 101] width 7 height 14
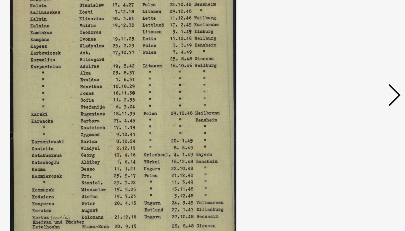
click at [351, 98] on icon at bounding box center [350, 101] width 7 height 14
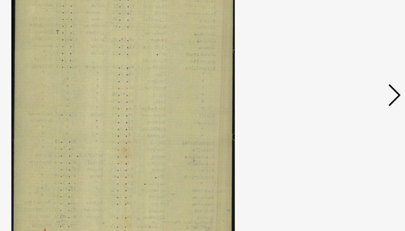
click at [351, 98] on icon at bounding box center [350, 101] width 7 height 14
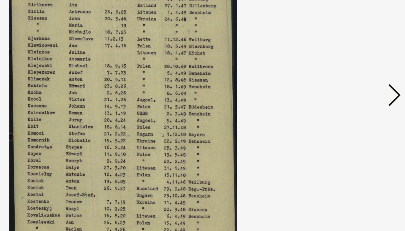
click at [351, 98] on icon at bounding box center [350, 101] width 7 height 14
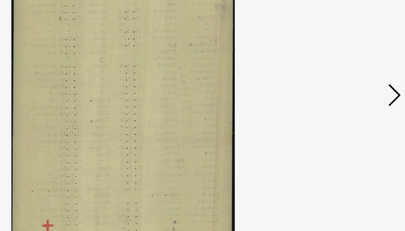
click at [351, 98] on icon at bounding box center [350, 101] width 7 height 14
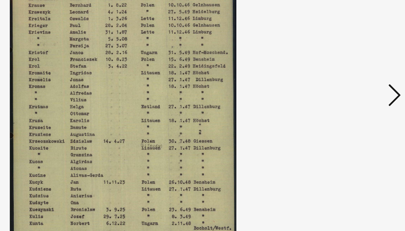
click at [351, 98] on icon at bounding box center [350, 101] width 7 height 14
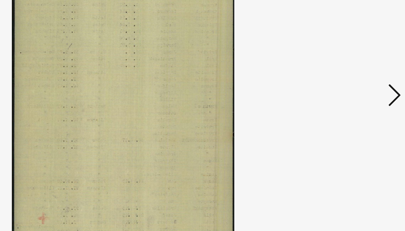
click at [351, 98] on icon at bounding box center [350, 101] width 7 height 14
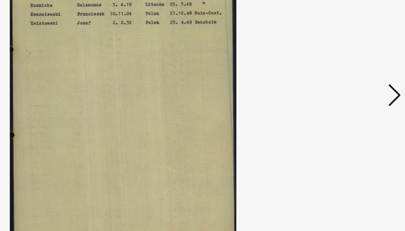
click at [351, 98] on icon at bounding box center [350, 101] width 7 height 14
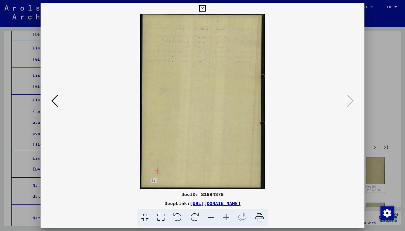
click at [375, 71] on div at bounding box center [202, 115] width 405 height 231
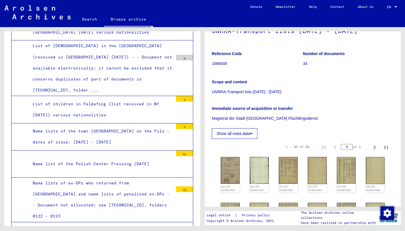
scroll to position [2701, 0]
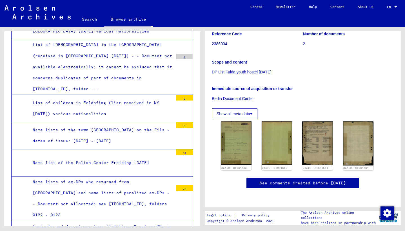
scroll to position [85, 0]
click at [239, 126] on img at bounding box center [236, 142] width 32 height 45
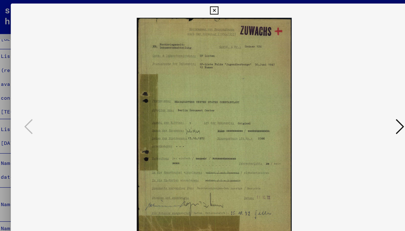
click at [352, 97] on icon at bounding box center [350, 101] width 7 height 14
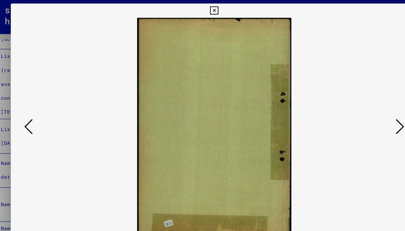
click at [352, 97] on icon at bounding box center [350, 101] width 7 height 14
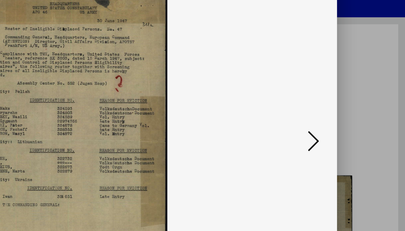
click at [347, 105] on button at bounding box center [350, 101] width 10 height 16
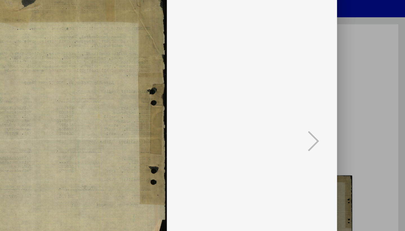
click at [386, 84] on div at bounding box center [202, 115] width 405 height 231
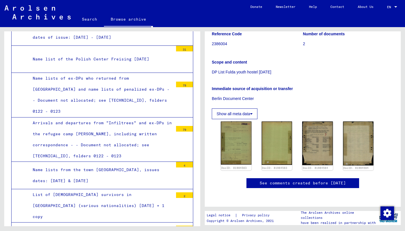
scroll to position [2806, 0]
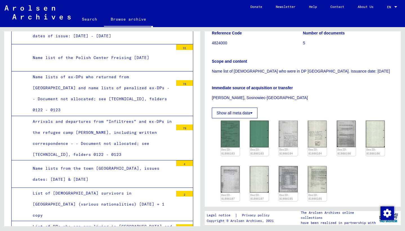
scroll to position [82, 0]
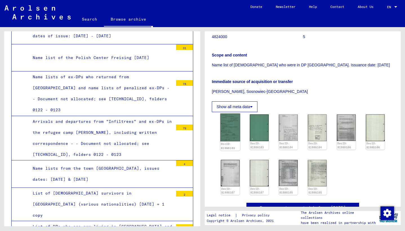
click at [229, 133] on img at bounding box center [230, 127] width 20 height 28
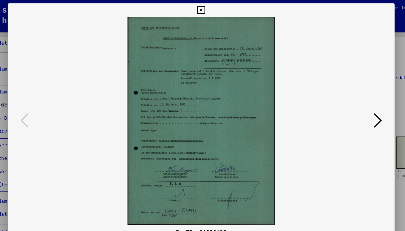
click at [349, 98] on icon at bounding box center [350, 101] width 7 height 14
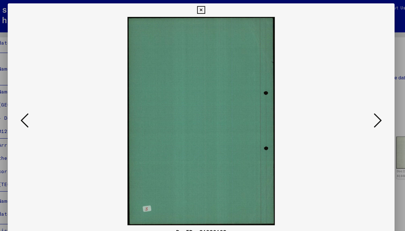
click at [350, 98] on icon at bounding box center [350, 101] width 7 height 14
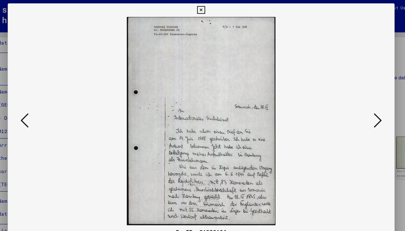
click at [350, 98] on icon at bounding box center [350, 101] width 7 height 14
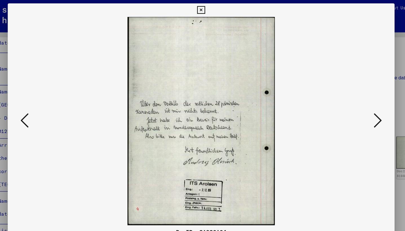
click at [350, 98] on icon at bounding box center [350, 101] width 7 height 14
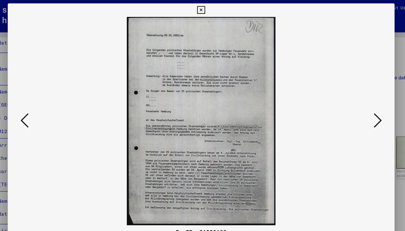
click at [350, 98] on icon at bounding box center [350, 101] width 7 height 14
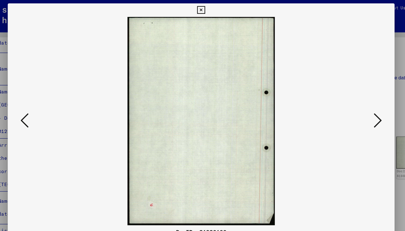
click at [350, 98] on icon at bounding box center [350, 101] width 7 height 14
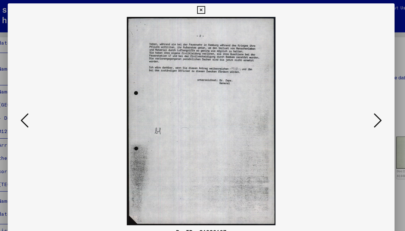
click at [350, 98] on icon at bounding box center [350, 101] width 7 height 14
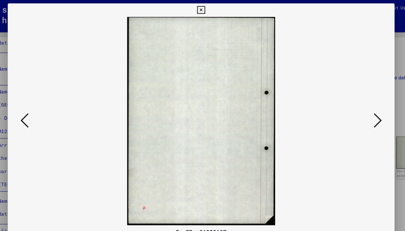
click at [350, 98] on icon at bounding box center [350, 101] width 7 height 14
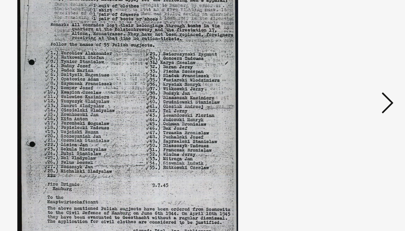
click at [354, 98] on icon at bounding box center [350, 101] width 7 height 14
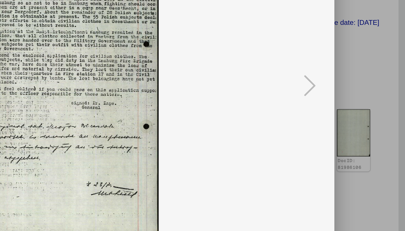
click at [382, 110] on div at bounding box center [202, 115] width 405 height 231
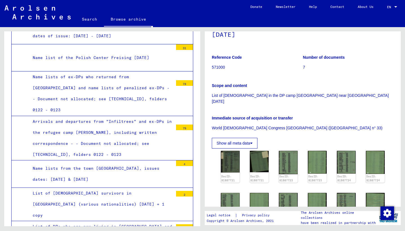
scroll to position [66, 0]
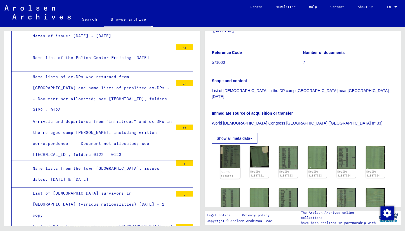
click at [231, 150] on img at bounding box center [230, 156] width 20 height 23
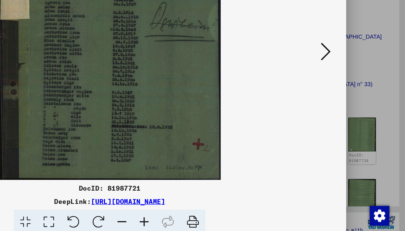
scroll to position [0, 0]
click at [353, 98] on icon at bounding box center [350, 101] width 7 height 14
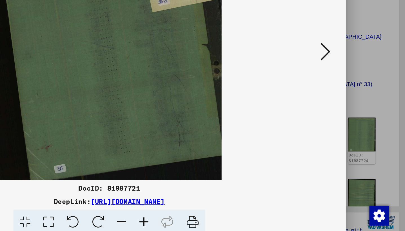
click at [352, 98] on icon at bounding box center [350, 101] width 7 height 14
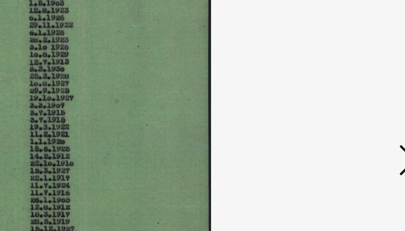
click at [348, 96] on icon at bounding box center [350, 101] width 7 height 14
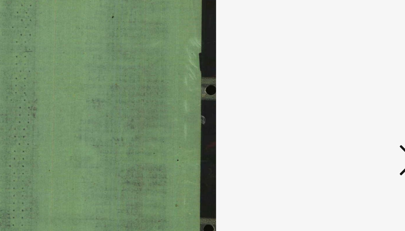
click at [349, 96] on icon at bounding box center [350, 101] width 7 height 14
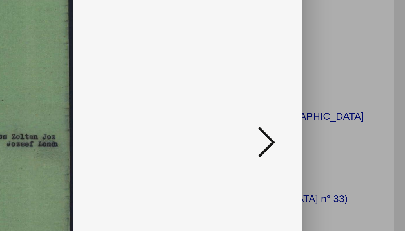
click at [349, 99] on icon at bounding box center [350, 101] width 7 height 14
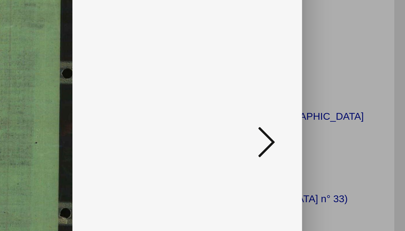
click at [349, 99] on icon at bounding box center [350, 101] width 7 height 14
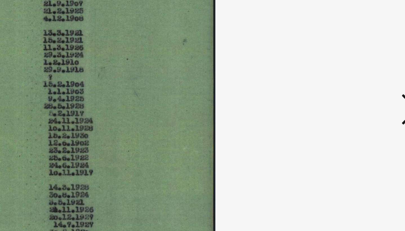
click at [347, 103] on button at bounding box center [350, 101] width 10 height 16
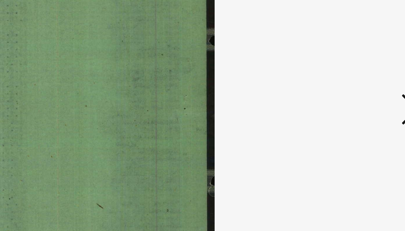
click at [347, 103] on button at bounding box center [350, 101] width 10 height 16
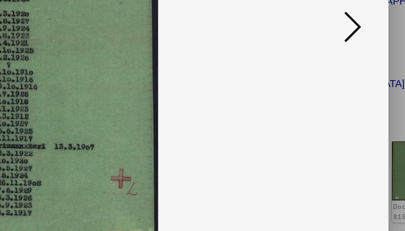
click at [348, 101] on icon at bounding box center [350, 101] width 7 height 14
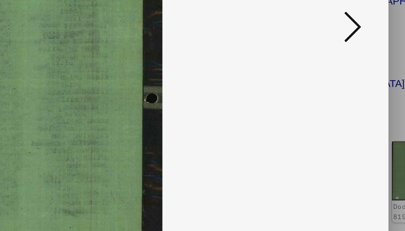
click at [351, 101] on icon at bounding box center [350, 101] width 7 height 14
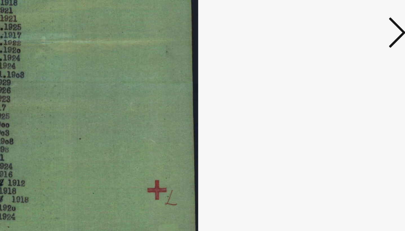
click at [351, 98] on icon at bounding box center [350, 101] width 7 height 14
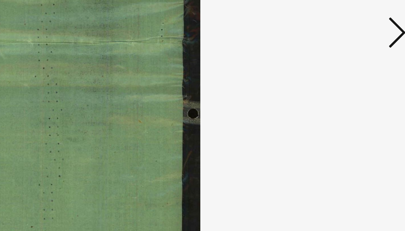
click at [351, 98] on icon at bounding box center [350, 101] width 7 height 14
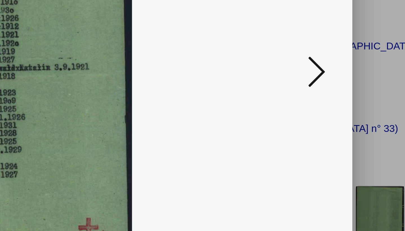
click at [348, 99] on icon at bounding box center [350, 101] width 7 height 14
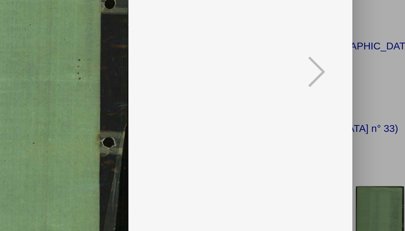
click at [373, 101] on div at bounding box center [202, 115] width 405 height 231
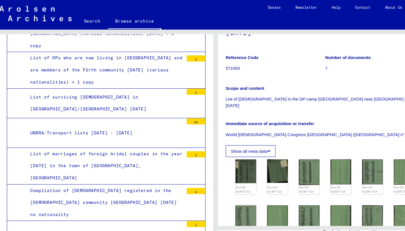
scroll to position [2984, 0]
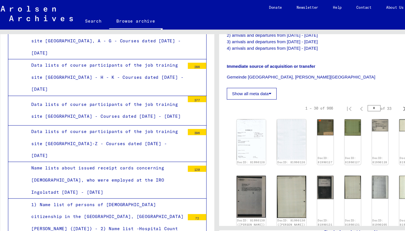
scroll to position [3712, 0]
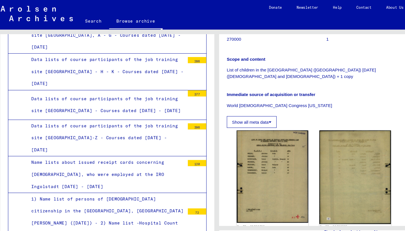
scroll to position [93, 0]
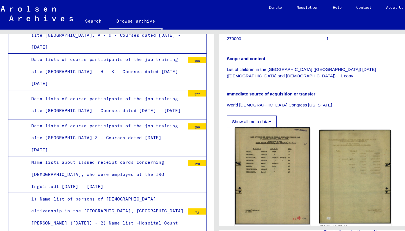
click at [255, 180] on img at bounding box center [253, 160] width 69 height 89
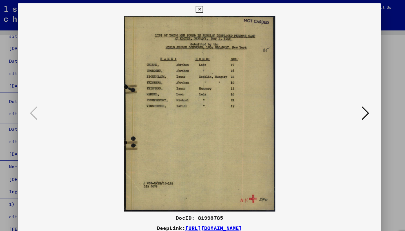
click at [346, 99] on button at bounding box center [350, 101] width 10 height 16
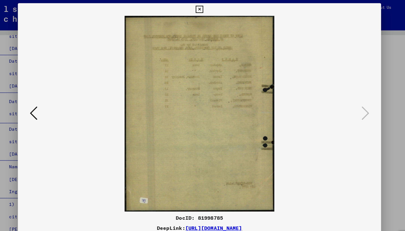
click at [378, 85] on div at bounding box center [202, 115] width 405 height 231
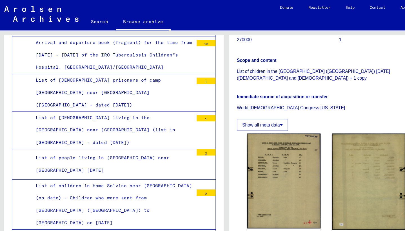
scroll to position [3946, 0]
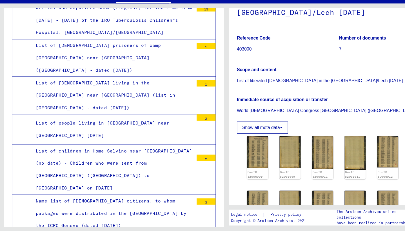
scroll to position [80, 0]
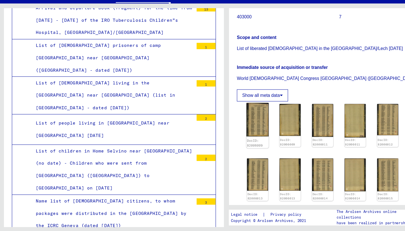
click at [226, 143] on img at bounding box center [230, 131] width 20 height 30
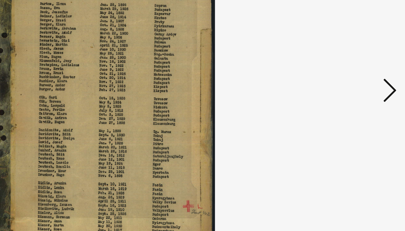
click at [351, 99] on icon at bounding box center [350, 101] width 7 height 14
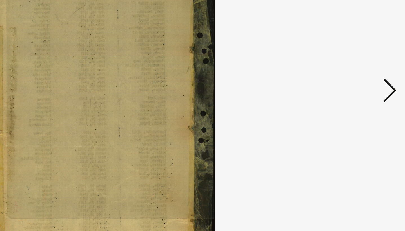
click at [351, 99] on icon at bounding box center [350, 101] width 7 height 14
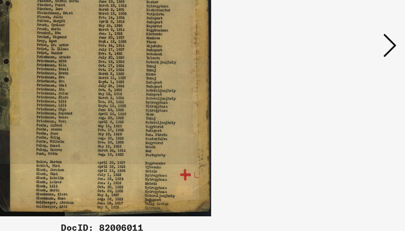
click at [350, 105] on icon at bounding box center [350, 101] width 7 height 14
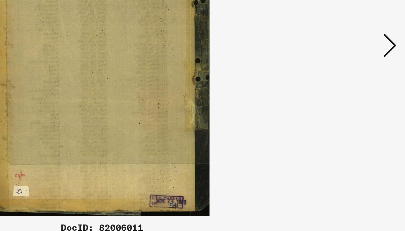
click at [350, 105] on icon at bounding box center [350, 101] width 7 height 14
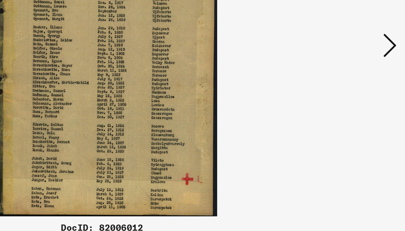
click at [352, 101] on icon at bounding box center [350, 101] width 7 height 14
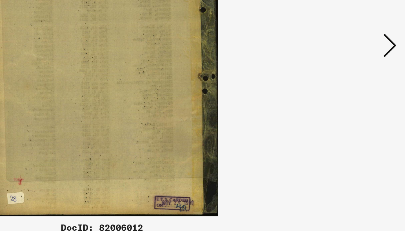
click at [352, 101] on icon at bounding box center [350, 101] width 7 height 14
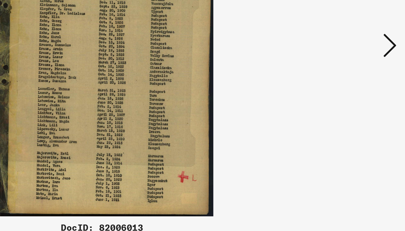
click at [351, 100] on icon at bounding box center [350, 101] width 7 height 14
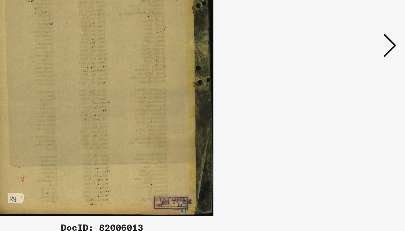
click at [351, 100] on icon at bounding box center [350, 101] width 7 height 14
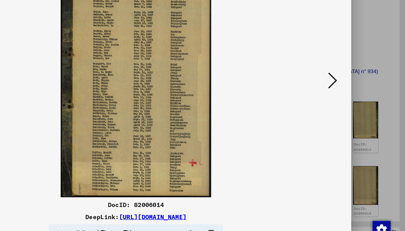
click at [349, 100] on icon at bounding box center [350, 101] width 7 height 14
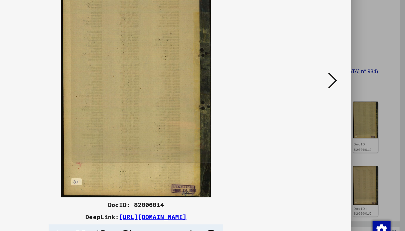
click at [349, 100] on icon at bounding box center [350, 101] width 7 height 14
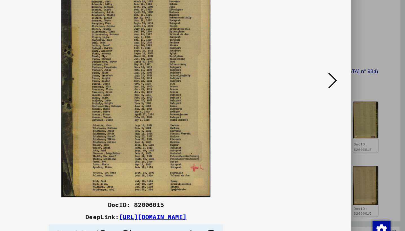
click at [349, 100] on icon at bounding box center [350, 101] width 7 height 14
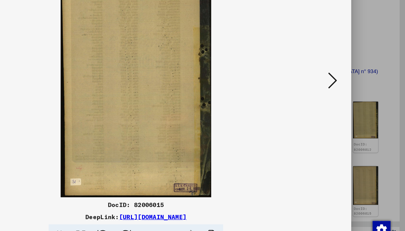
click at [349, 100] on icon at bounding box center [350, 101] width 7 height 14
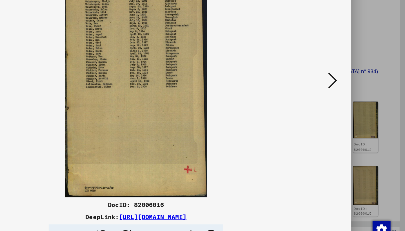
click at [349, 100] on icon at bounding box center [350, 101] width 7 height 14
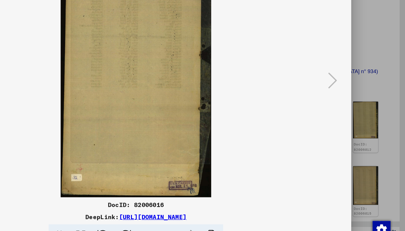
click at [374, 93] on div at bounding box center [202, 115] width 405 height 231
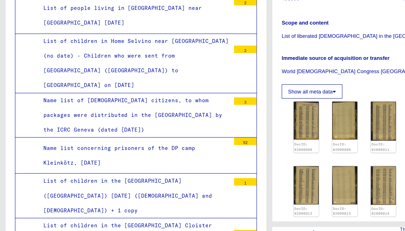
scroll to position [4033, 0]
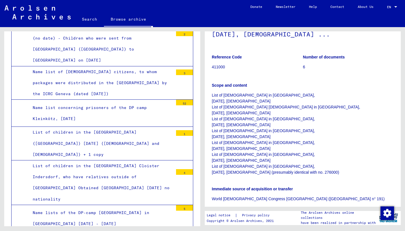
scroll to position [4078, 0]
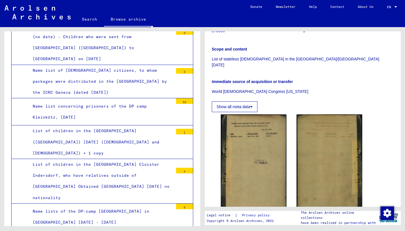
scroll to position [89, 0]
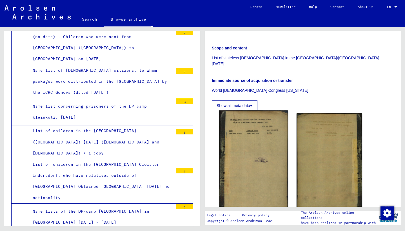
click at [260, 155] on img at bounding box center [253, 168] width 69 height 116
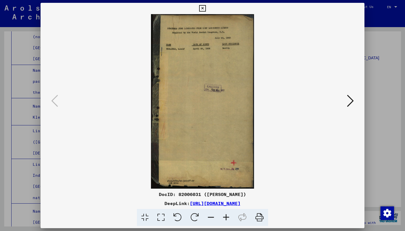
click at [347, 95] on button at bounding box center [350, 101] width 10 height 16
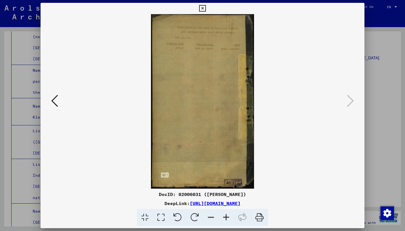
click at [396, 85] on div at bounding box center [202, 115] width 405 height 231
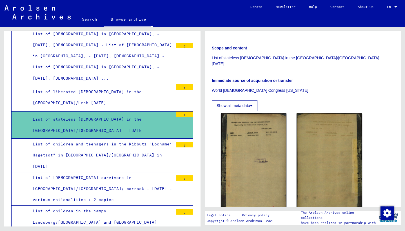
scroll to position [4520, 0]
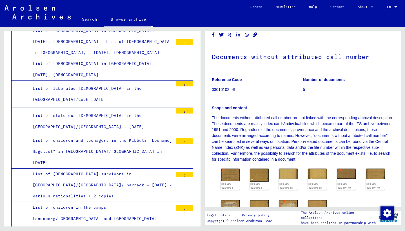
scroll to position [38, 0]
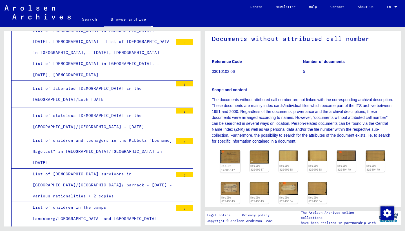
click at [228, 163] on img at bounding box center [230, 156] width 20 height 13
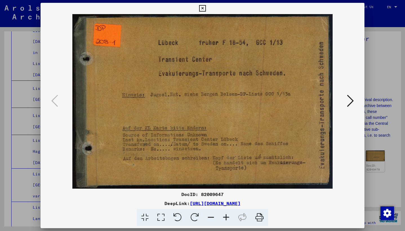
click at [348, 96] on icon at bounding box center [350, 101] width 7 height 14
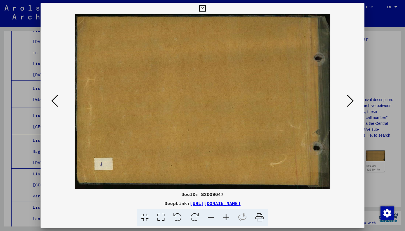
click at [348, 96] on icon at bounding box center [350, 101] width 7 height 14
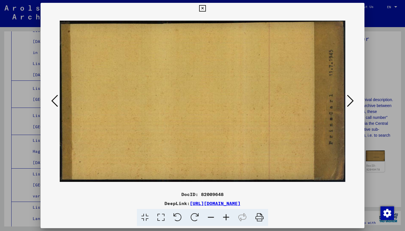
click at [349, 96] on icon at bounding box center [350, 101] width 7 height 14
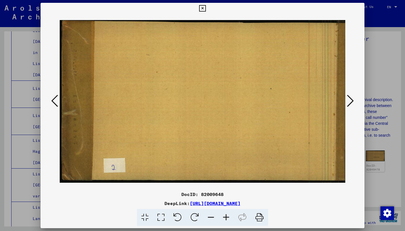
click at [349, 96] on icon at bounding box center [350, 101] width 7 height 14
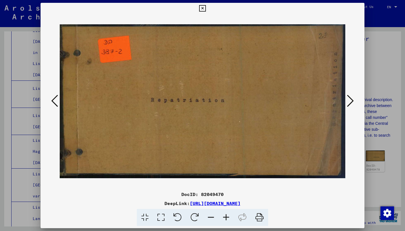
click at [349, 96] on icon at bounding box center [350, 101] width 7 height 14
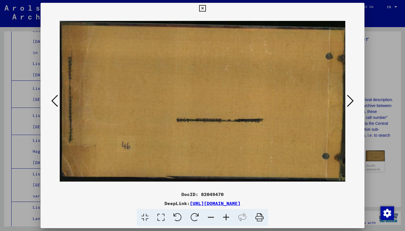
click at [349, 96] on icon at bounding box center [350, 101] width 7 height 14
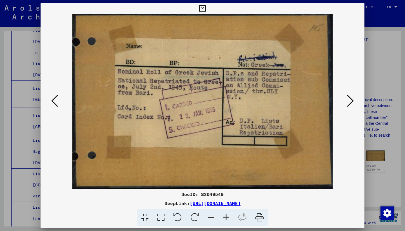
click at [349, 96] on icon at bounding box center [350, 101] width 7 height 14
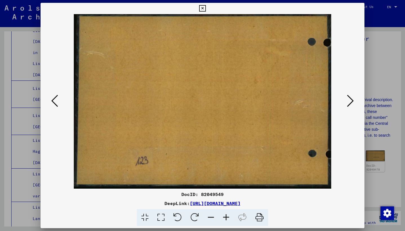
click at [350, 96] on icon at bounding box center [350, 101] width 7 height 14
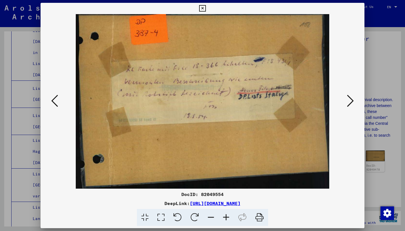
click at [351, 97] on icon at bounding box center [350, 101] width 7 height 14
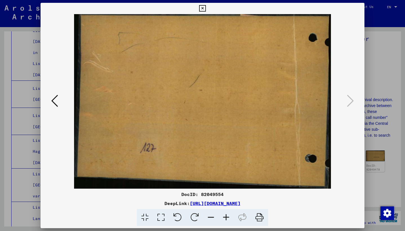
click at [375, 83] on div at bounding box center [202, 115] width 405 height 231
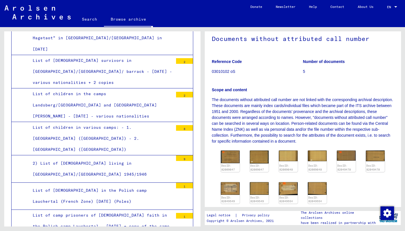
scroll to position [4635, 0]
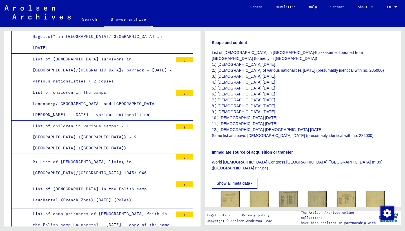
scroll to position [145, 0]
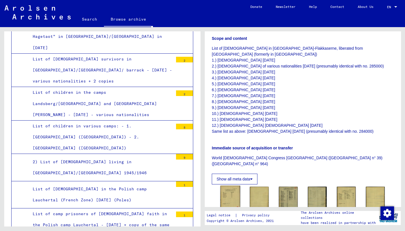
click at [232, 185] on img at bounding box center [230, 198] width 20 height 26
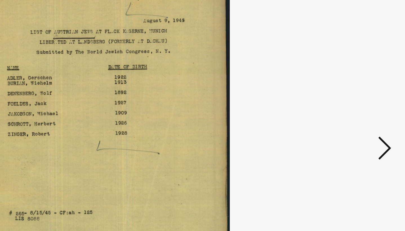
click at [350, 94] on button at bounding box center [350, 101] width 10 height 16
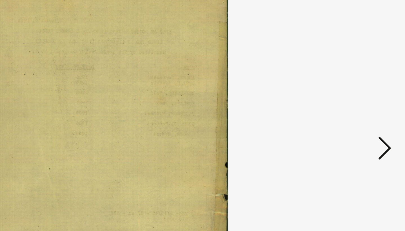
click at [350, 94] on icon at bounding box center [350, 101] width 7 height 14
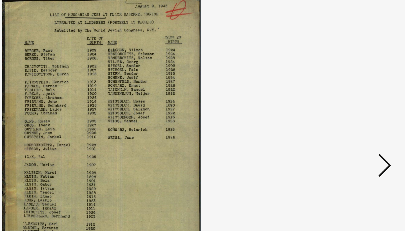
click at [349, 101] on icon at bounding box center [350, 101] width 7 height 14
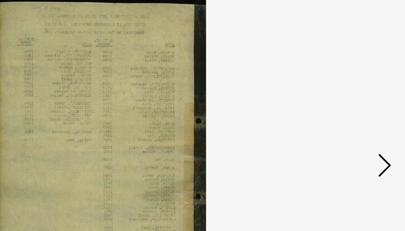
click at [349, 101] on icon at bounding box center [350, 101] width 7 height 14
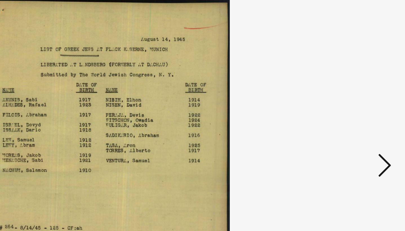
click at [349, 101] on icon at bounding box center [350, 101] width 7 height 14
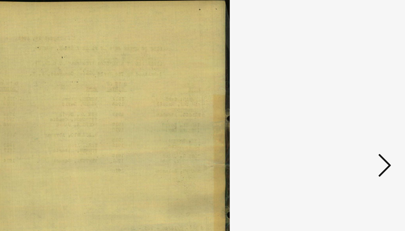
click at [349, 101] on icon at bounding box center [350, 101] width 7 height 14
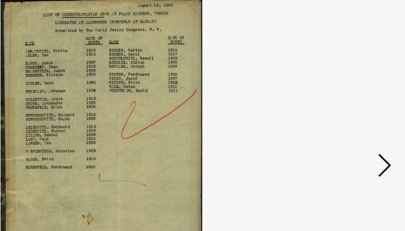
click at [349, 101] on icon at bounding box center [350, 101] width 7 height 14
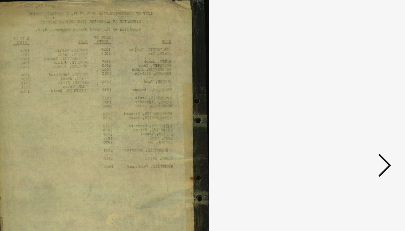
click at [349, 101] on icon at bounding box center [350, 101] width 7 height 14
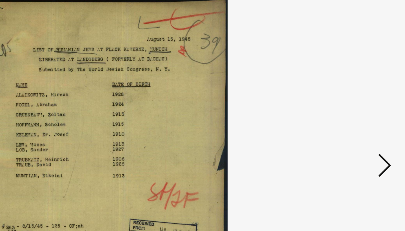
click at [349, 101] on icon at bounding box center [350, 101] width 7 height 14
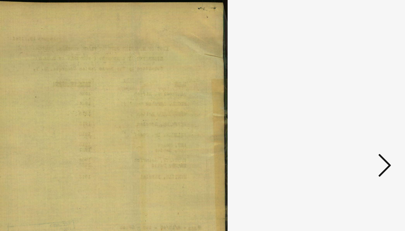
click at [349, 101] on icon at bounding box center [350, 101] width 7 height 14
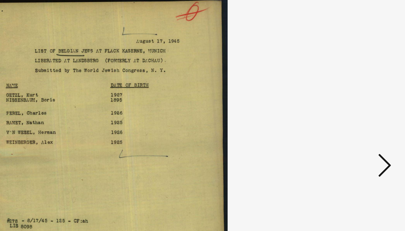
click at [349, 101] on icon at bounding box center [350, 101] width 7 height 14
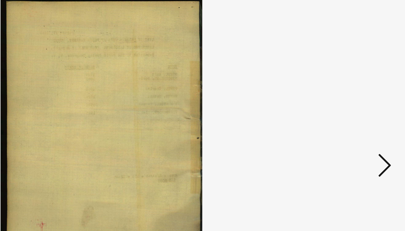
click at [349, 101] on icon at bounding box center [350, 101] width 7 height 14
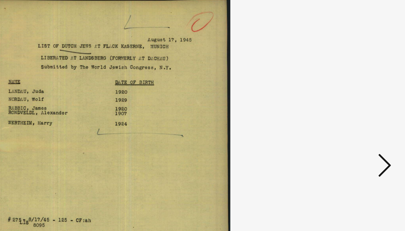
click at [349, 101] on icon at bounding box center [350, 101] width 7 height 14
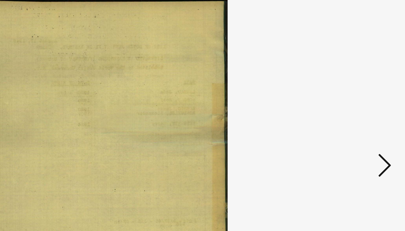
click at [349, 101] on icon at bounding box center [350, 101] width 7 height 14
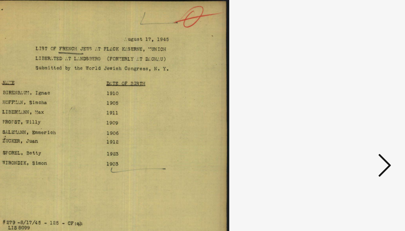
click at [349, 101] on icon at bounding box center [350, 101] width 7 height 14
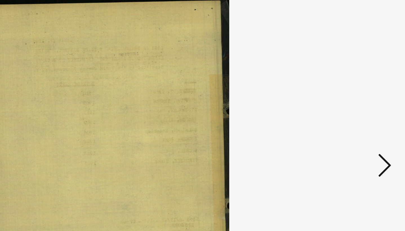
click at [349, 101] on icon at bounding box center [350, 101] width 7 height 14
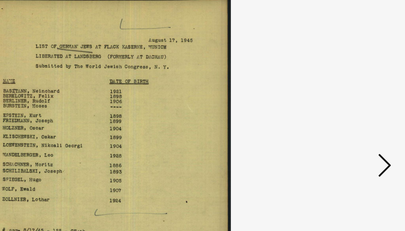
click at [349, 101] on icon at bounding box center [350, 101] width 7 height 14
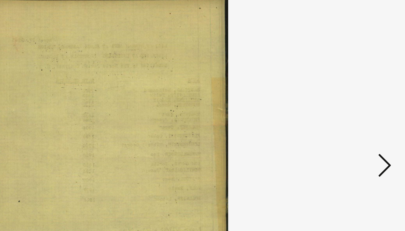
click at [349, 101] on icon at bounding box center [350, 101] width 7 height 14
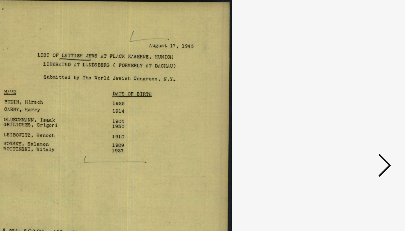
click at [349, 101] on icon at bounding box center [350, 101] width 7 height 14
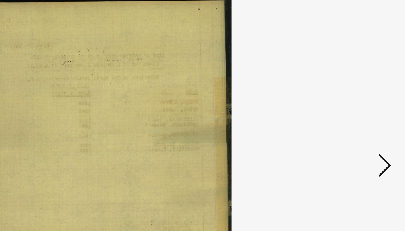
click at [349, 101] on icon at bounding box center [350, 101] width 7 height 14
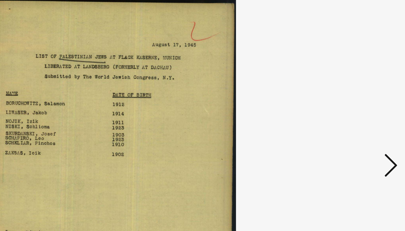
click at [349, 99] on icon at bounding box center [350, 101] width 7 height 14
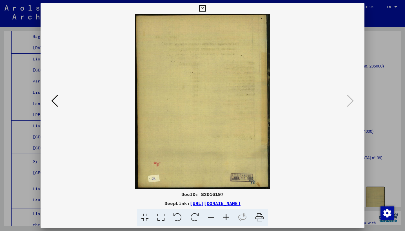
click at [386, 101] on div at bounding box center [202, 115] width 405 height 231
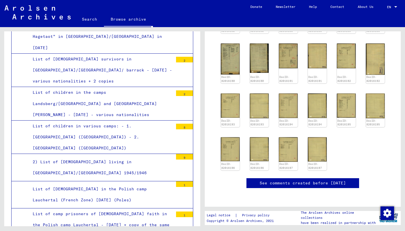
scroll to position [383, 0]
click at [290, 136] on img at bounding box center [288, 149] width 20 height 26
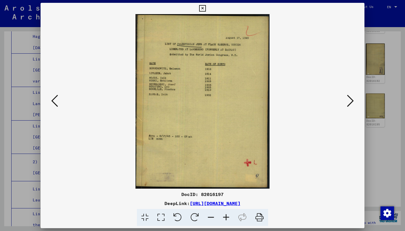
click at [376, 66] on div at bounding box center [202, 115] width 405 height 231
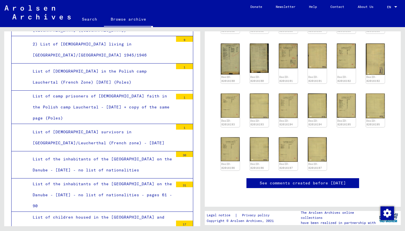
scroll to position [4756, 0]
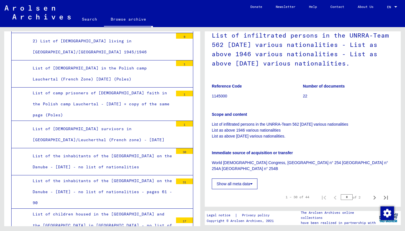
scroll to position [51, 0]
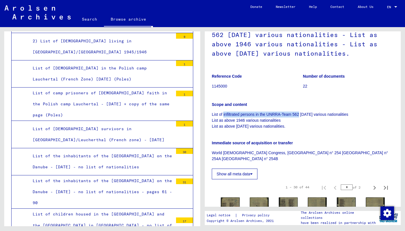
drag, startPoint x: 223, startPoint y: 120, endPoint x: 299, endPoint y: 118, distance: 75.8
click at [299, 118] on p "List of infiltrated persons in the UNRRA-Team 562 [DATE] various nationalities …" at bounding box center [303, 120] width 182 height 18
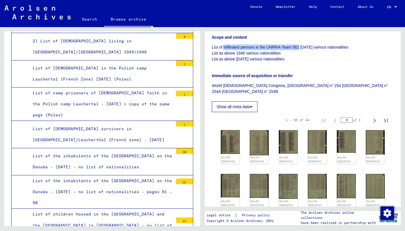
scroll to position [119, 0]
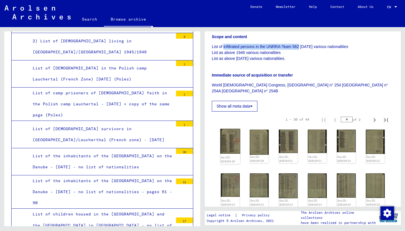
click at [225, 141] on img at bounding box center [230, 141] width 20 height 25
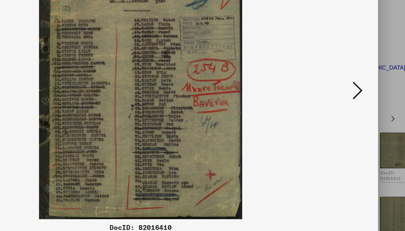
click at [348, 104] on icon at bounding box center [350, 101] width 7 height 14
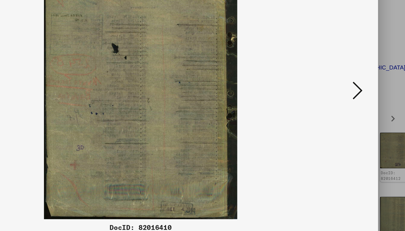
click at [348, 104] on icon at bounding box center [350, 101] width 7 height 14
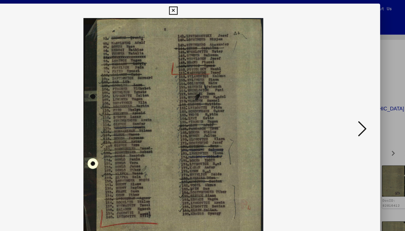
click at [349, 98] on icon at bounding box center [350, 101] width 7 height 14
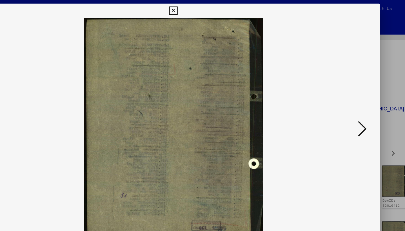
click at [349, 98] on icon at bounding box center [350, 101] width 7 height 14
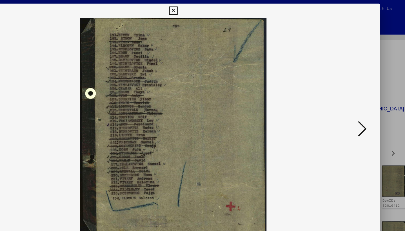
click at [349, 98] on icon at bounding box center [350, 101] width 7 height 14
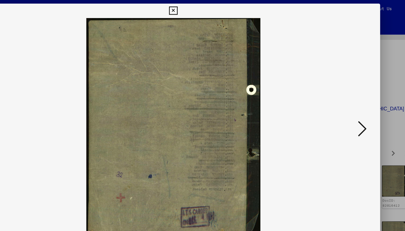
click at [349, 98] on icon at bounding box center [350, 101] width 7 height 14
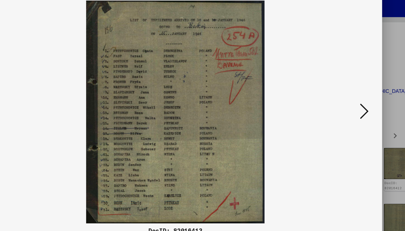
click at [344, 98] on img at bounding box center [203, 101] width 286 height 174
click at [352, 97] on icon at bounding box center [350, 101] width 7 height 14
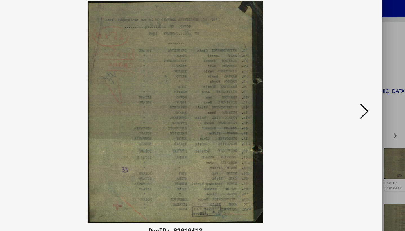
click at [353, 97] on icon at bounding box center [350, 101] width 7 height 14
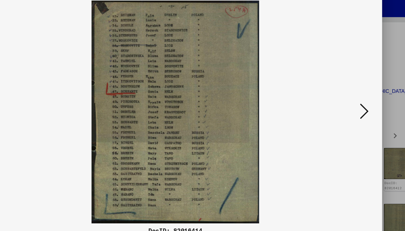
click at [353, 98] on icon at bounding box center [350, 101] width 7 height 14
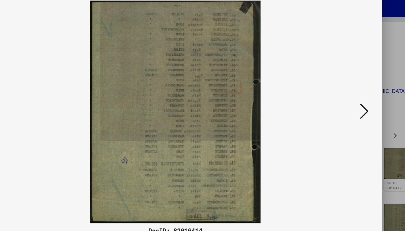
click at [353, 98] on icon at bounding box center [350, 101] width 7 height 14
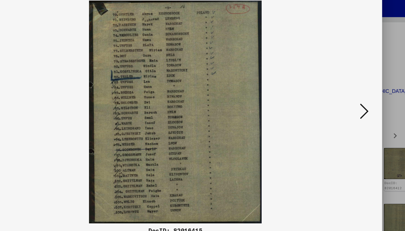
click at [353, 98] on icon at bounding box center [350, 101] width 7 height 14
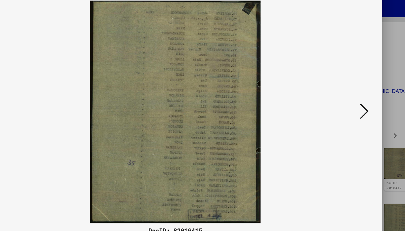
click at [353, 98] on icon at bounding box center [350, 101] width 7 height 14
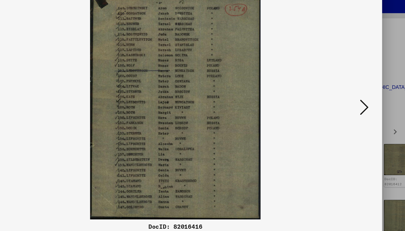
click at [347, 98] on icon at bounding box center [350, 101] width 7 height 14
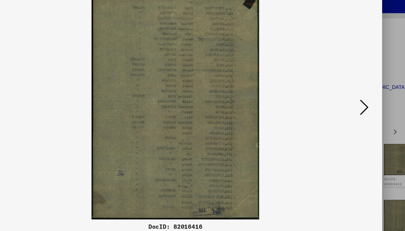
click at [347, 98] on icon at bounding box center [350, 101] width 7 height 14
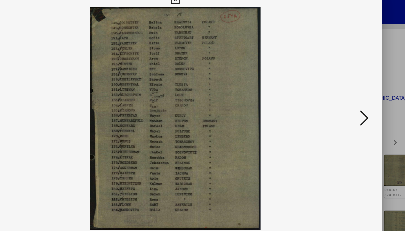
click at [348, 105] on icon at bounding box center [350, 101] width 7 height 14
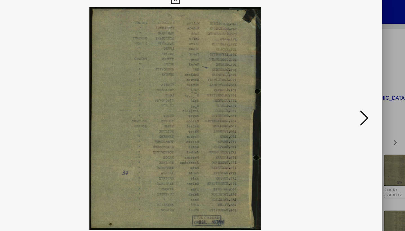
click at [348, 105] on icon at bounding box center [350, 101] width 7 height 14
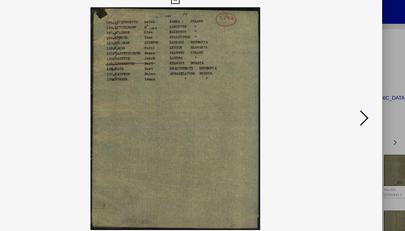
click at [348, 105] on icon at bounding box center [350, 101] width 7 height 14
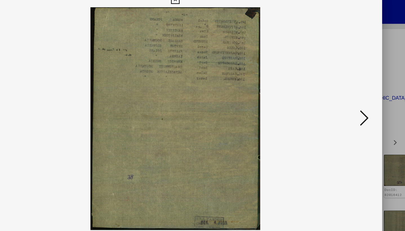
click at [348, 105] on icon at bounding box center [350, 101] width 7 height 14
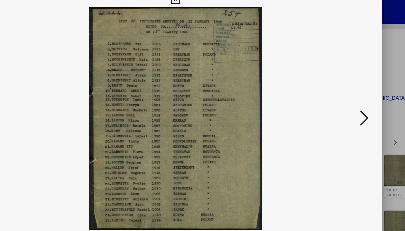
click at [348, 105] on icon at bounding box center [350, 101] width 7 height 14
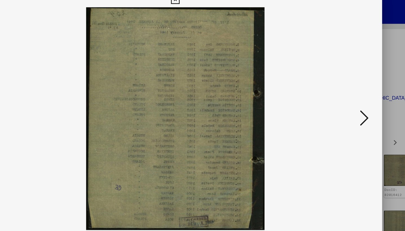
click at [348, 105] on icon at bounding box center [350, 101] width 7 height 14
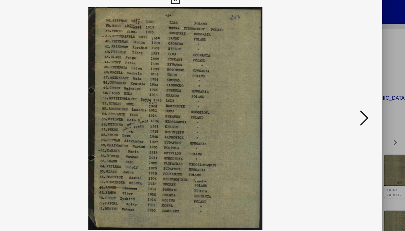
click at [348, 105] on icon at bounding box center [350, 101] width 7 height 14
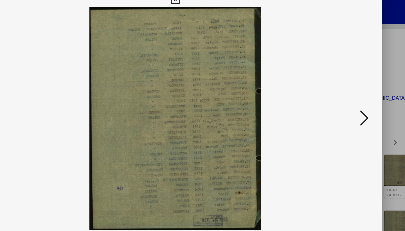
click at [348, 105] on icon at bounding box center [350, 101] width 7 height 14
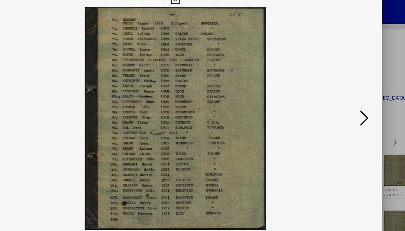
click at [348, 105] on icon at bounding box center [350, 101] width 7 height 14
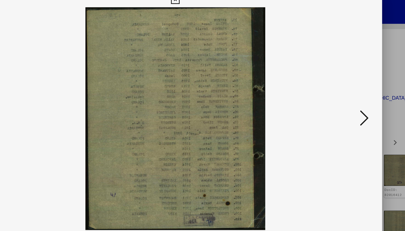
click at [348, 105] on icon at bounding box center [350, 101] width 7 height 14
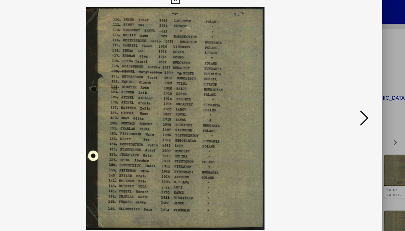
click at [348, 105] on icon at bounding box center [350, 101] width 7 height 14
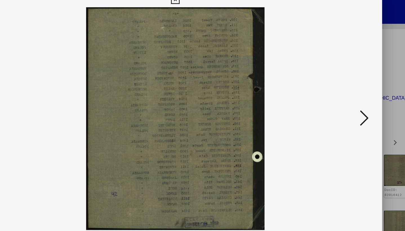
click at [348, 105] on icon at bounding box center [350, 101] width 7 height 14
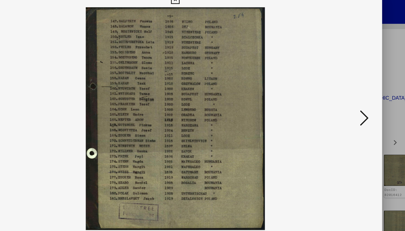
click at [348, 104] on icon at bounding box center [350, 101] width 7 height 14
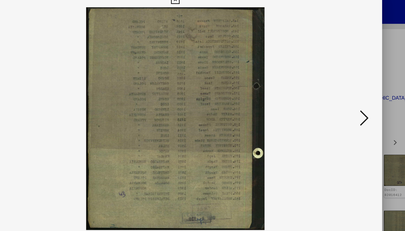
click at [348, 104] on icon at bounding box center [350, 101] width 7 height 14
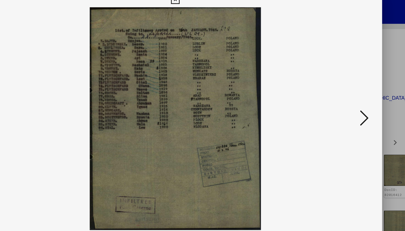
click at [348, 104] on icon at bounding box center [350, 101] width 7 height 14
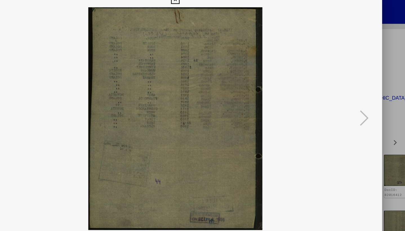
click at [372, 94] on div at bounding box center [202, 115] width 405 height 231
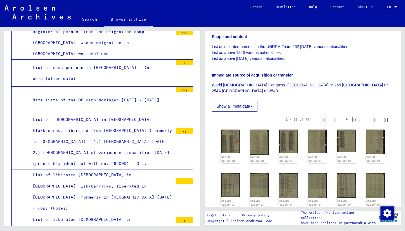
scroll to position [5142, 0]
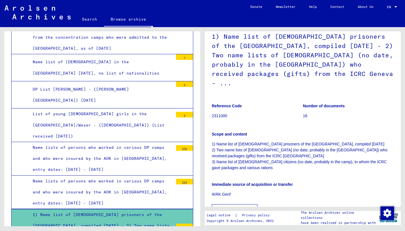
scroll to position [5604, 0]
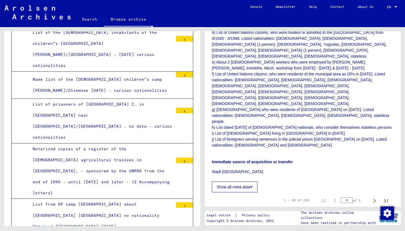
scroll to position [5898, 0]
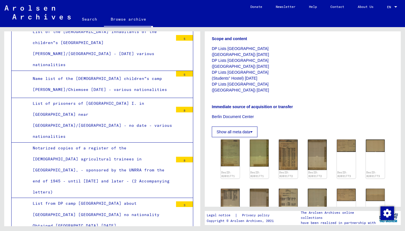
scroll to position [140, 0]
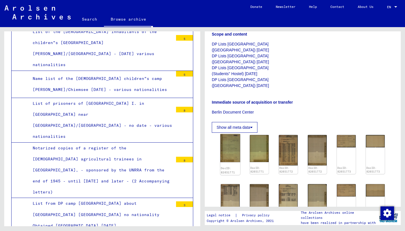
click at [235, 141] on img at bounding box center [230, 148] width 20 height 28
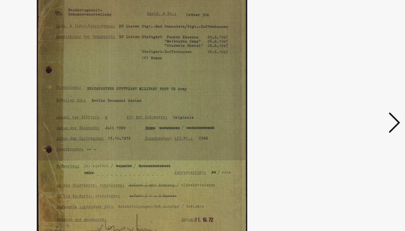
click at [348, 99] on icon at bounding box center [350, 101] width 7 height 14
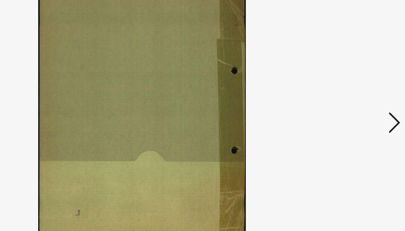
click at [348, 99] on icon at bounding box center [350, 101] width 7 height 14
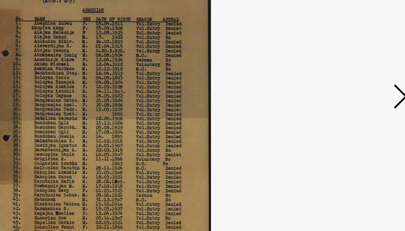
click at [349, 99] on icon at bounding box center [350, 101] width 7 height 14
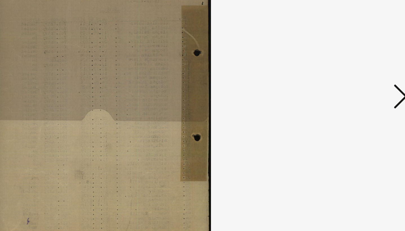
click at [349, 99] on icon at bounding box center [350, 101] width 7 height 14
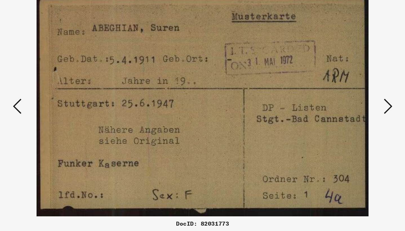
click at [352, 103] on icon at bounding box center [350, 101] width 7 height 14
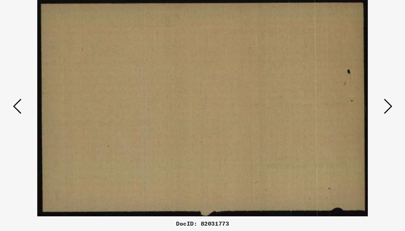
click at [351, 102] on icon at bounding box center [350, 101] width 7 height 14
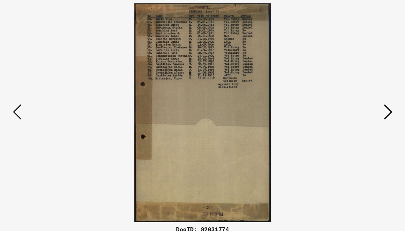
click at [353, 100] on icon at bounding box center [350, 101] width 7 height 14
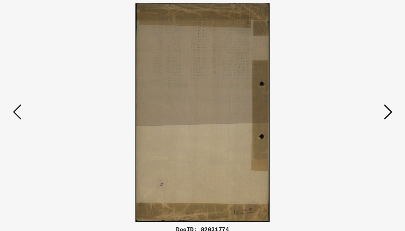
click at [353, 100] on icon at bounding box center [350, 101] width 7 height 14
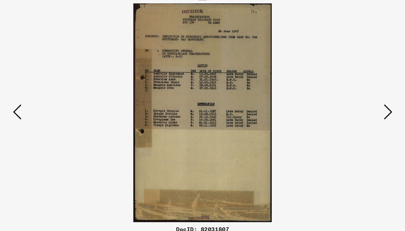
click at [353, 100] on icon at bounding box center [350, 101] width 7 height 14
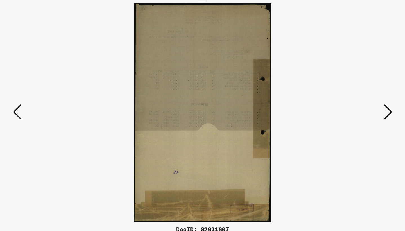
click at [353, 100] on icon at bounding box center [350, 101] width 7 height 14
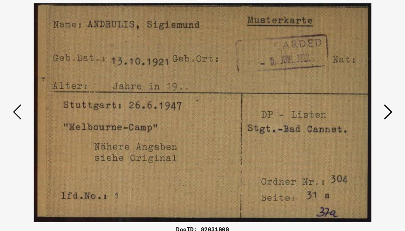
click at [353, 100] on icon at bounding box center [350, 101] width 7 height 14
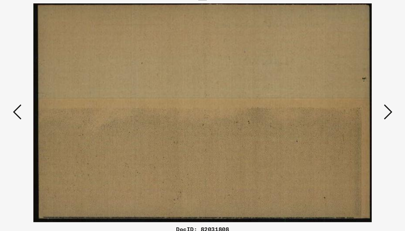
click at [352, 100] on icon at bounding box center [350, 101] width 7 height 14
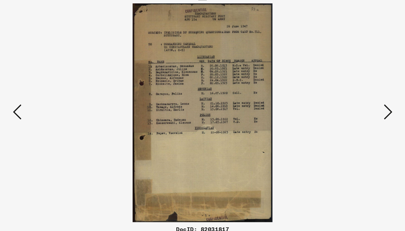
click at [352, 100] on icon at bounding box center [350, 101] width 7 height 14
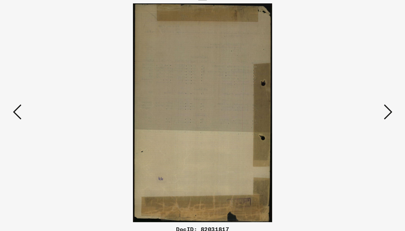
click at [352, 100] on icon at bounding box center [350, 101] width 7 height 14
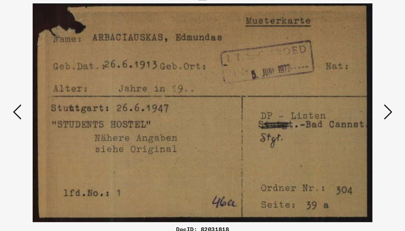
click at [352, 100] on icon at bounding box center [350, 101] width 7 height 14
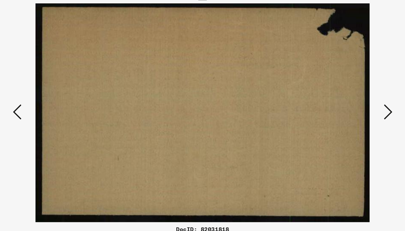
click at [352, 100] on icon at bounding box center [350, 101] width 7 height 14
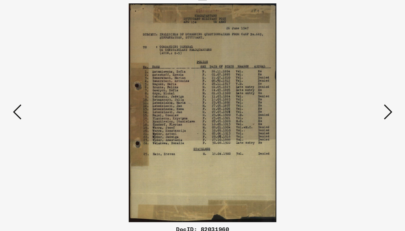
click at [352, 100] on icon at bounding box center [350, 101] width 7 height 14
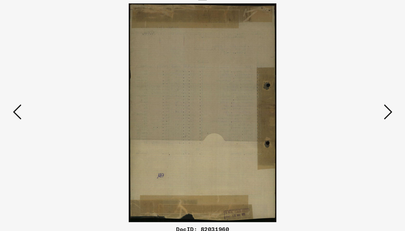
click at [352, 100] on icon at bounding box center [350, 101] width 7 height 14
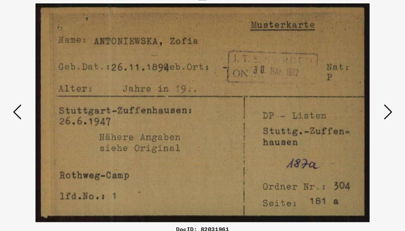
click at [352, 100] on icon at bounding box center [350, 101] width 7 height 14
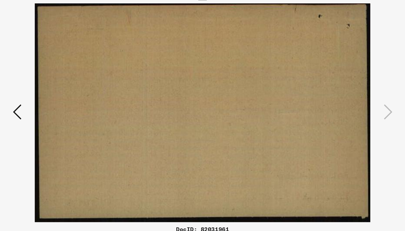
click at [349, 68] on div at bounding box center [203, 101] width 324 height 174
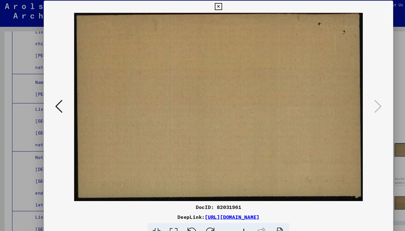
click at [372, 69] on div at bounding box center [202, 115] width 405 height 231
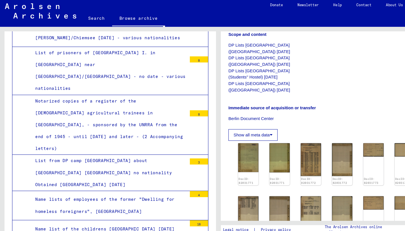
scroll to position [5957, 0]
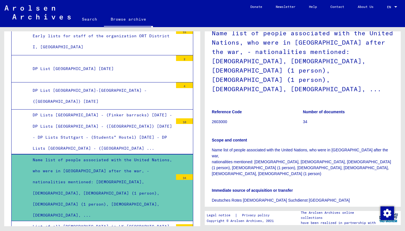
scroll to position [6587, 0]
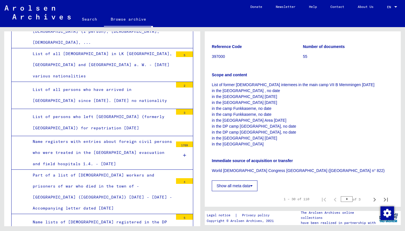
scroll to position [6758, 0]
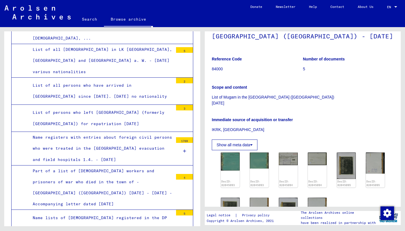
scroll to position [64, 0]
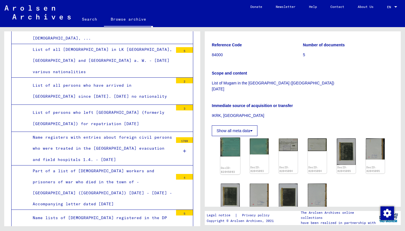
click at [232, 163] on div "DocID: 82045093" at bounding box center [230, 155] width 20 height 37
click at [234, 156] on img at bounding box center [230, 146] width 20 height 19
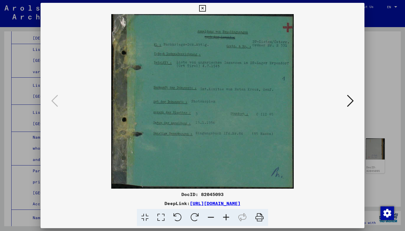
click at [348, 93] on button at bounding box center [350, 101] width 10 height 16
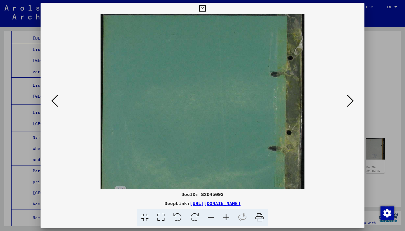
click at [348, 93] on button at bounding box center [350, 101] width 10 height 16
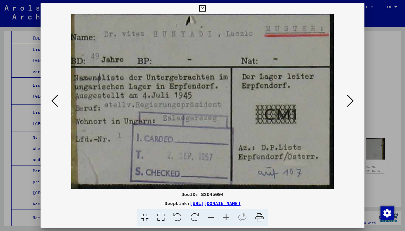
click at [349, 94] on icon at bounding box center [350, 101] width 7 height 14
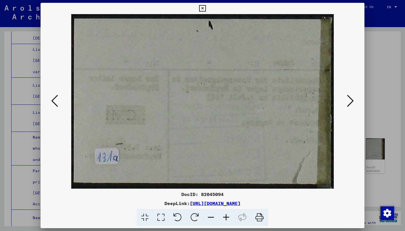
click at [349, 94] on icon at bounding box center [350, 101] width 7 height 14
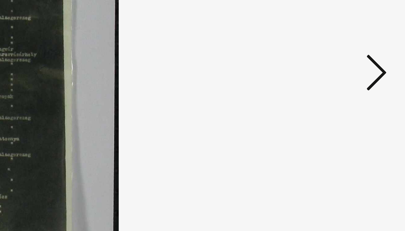
click at [349, 101] on icon at bounding box center [350, 101] width 7 height 14
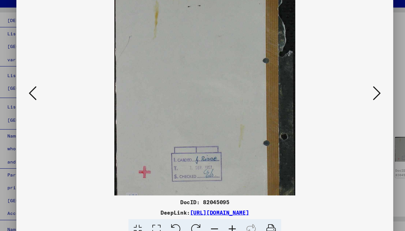
click at [345, 100] on button at bounding box center [350, 101] width 10 height 16
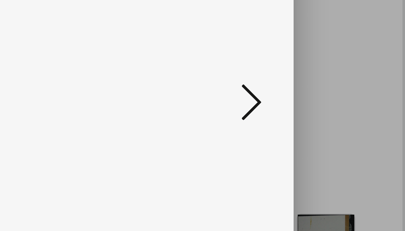
click at [349, 98] on icon at bounding box center [350, 101] width 7 height 14
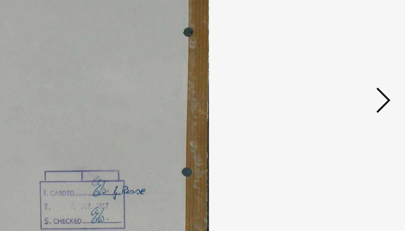
click at [350, 99] on icon at bounding box center [350, 101] width 7 height 14
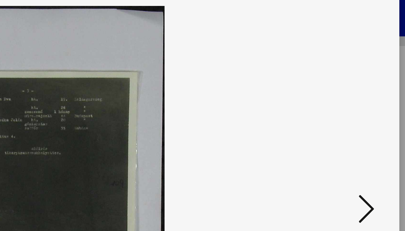
click at [352, 98] on icon at bounding box center [350, 101] width 7 height 14
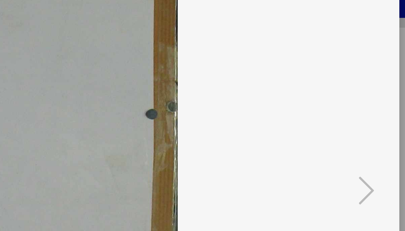
click at [365, 70] on div at bounding box center [202, 115] width 405 height 231
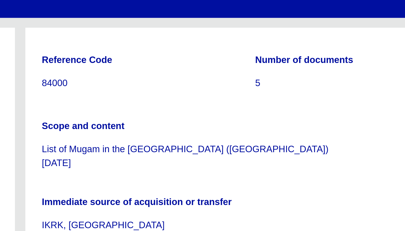
click at [316, 91] on p "List of Mugam in the DP [GEOGRAPHIC_DATA] ([GEOGRAPHIC_DATA]) [DATE]" at bounding box center [303, 86] width 182 height 12
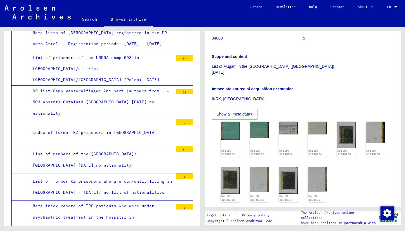
scroll to position [6943, 0]
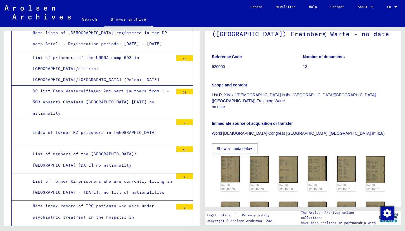
scroll to position [76, 0]
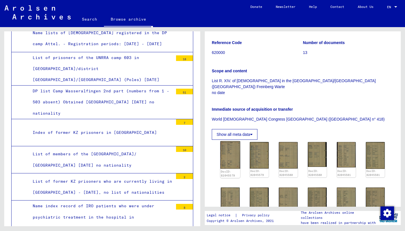
click at [228, 143] on img at bounding box center [230, 154] width 20 height 27
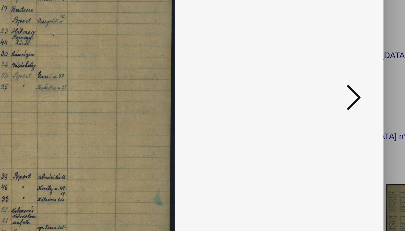
click at [350, 98] on icon at bounding box center [350, 101] width 7 height 14
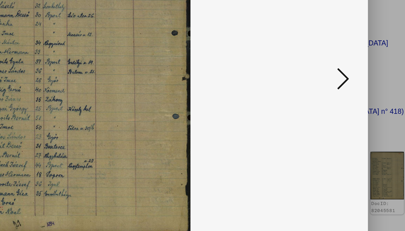
click at [349, 101] on icon at bounding box center [350, 101] width 7 height 14
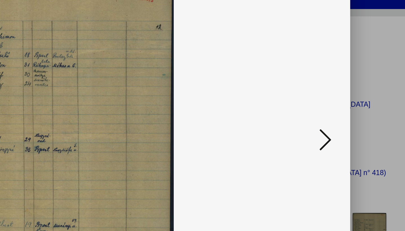
click at [348, 100] on icon at bounding box center [350, 101] width 7 height 14
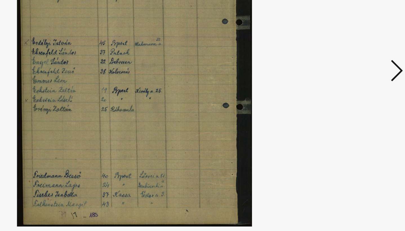
click at [349, 104] on icon at bounding box center [350, 101] width 7 height 14
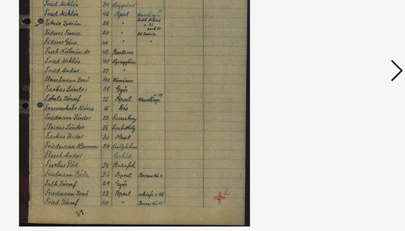
click at [349, 104] on icon at bounding box center [350, 101] width 7 height 14
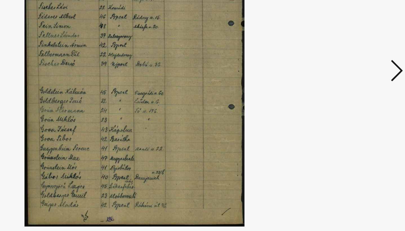
click at [349, 104] on icon at bounding box center [350, 101] width 7 height 14
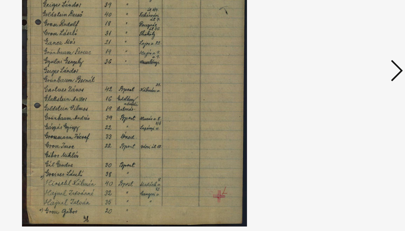
click at [349, 104] on icon at bounding box center [350, 101] width 7 height 14
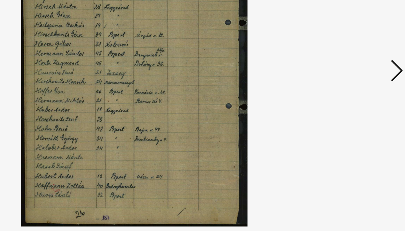
click at [349, 104] on icon at bounding box center [350, 101] width 7 height 14
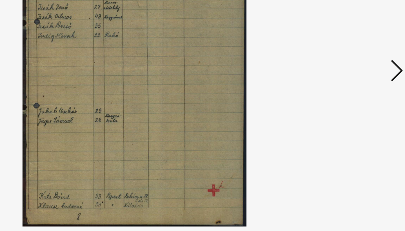
click at [349, 104] on icon at bounding box center [350, 101] width 7 height 14
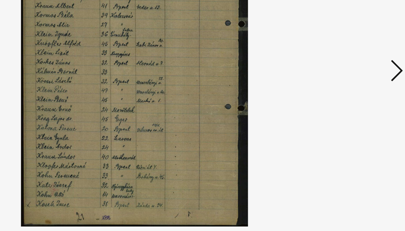
click at [349, 104] on icon at bounding box center [350, 101] width 7 height 14
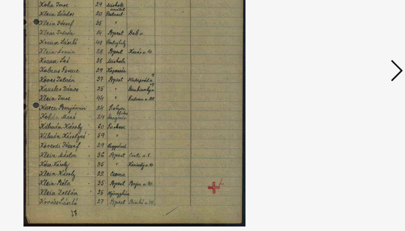
click at [349, 104] on icon at bounding box center [350, 101] width 7 height 14
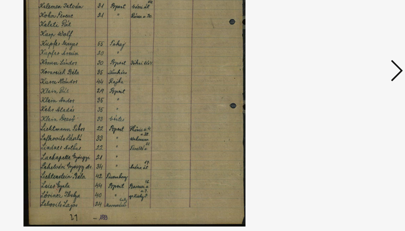
click at [349, 104] on icon at bounding box center [350, 101] width 7 height 14
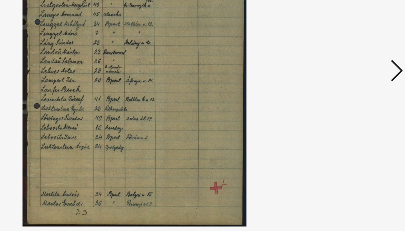
click at [349, 104] on icon at bounding box center [350, 101] width 7 height 14
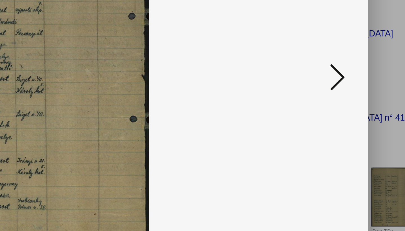
click at [350, 99] on icon at bounding box center [350, 101] width 7 height 14
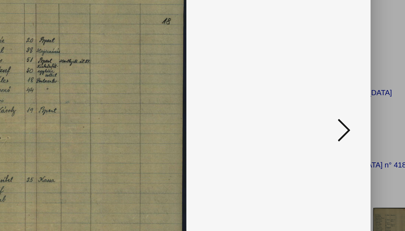
click at [350, 101] on icon at bounding box center [350, 101] width 7 height 14
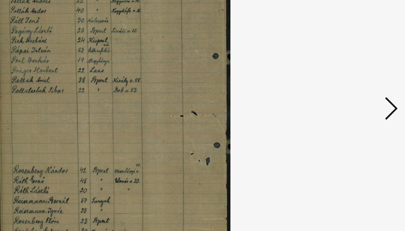
click at [353, 100] on icon at bounding box center [350, 101] width 7 height 14
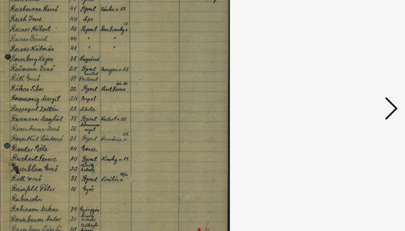
click at [353, 100] on icon at bounding box center [350, 101] width 7 height 14
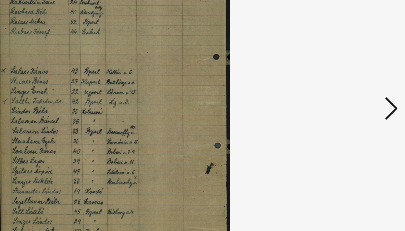
click at [353, 100] on icon at bounding box center [350, 101] width 7 height 14
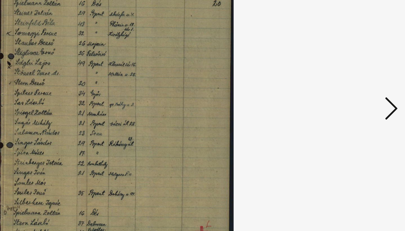
click at [353, 100] on icon at bounding box center [350, 101] width 7 height 14
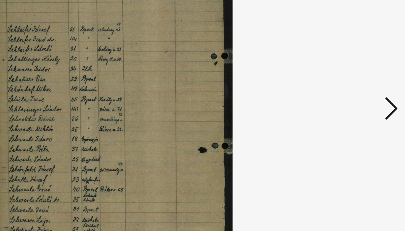
click at [353, 100] on icon at bounding box center [350, 101] width 7 height 14
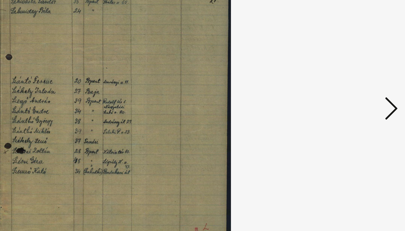
click at [353, 100] on icon at bounding box center [350, 101] width 7 height 14
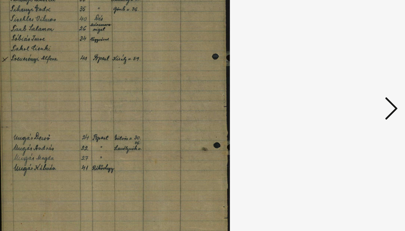
click at [353, 100] on icon at bounding box center [350, 101] width 7 height 14
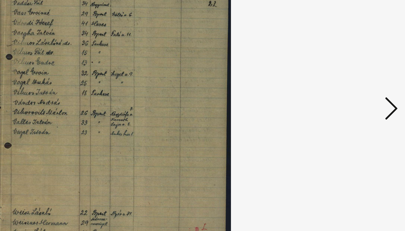
click at [353, 100] on icon at bounding box center [350, 101] width 7 height 14
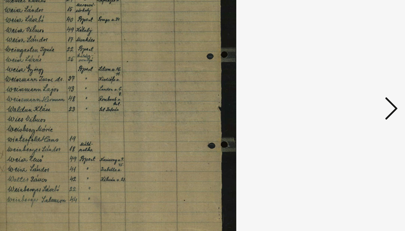
click at [353, 100] on icon at bounding box center [350, 101] width 7 height 14
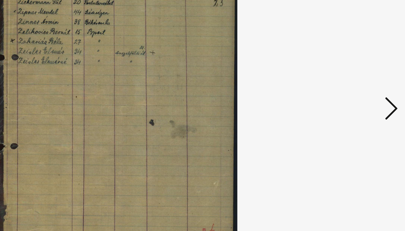
click at [353, 100] on icon at bounding box center [350, 101] width 7 height 14
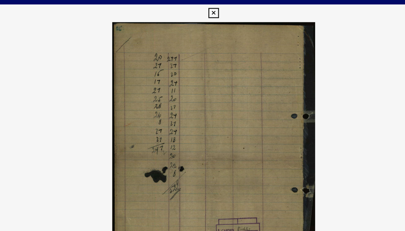
click at [203, 9] on icon at bounding box center [202, 8] width 6 height 7
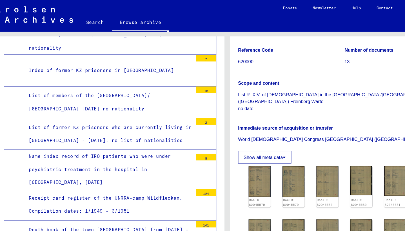
scroll to position [7015, 0]
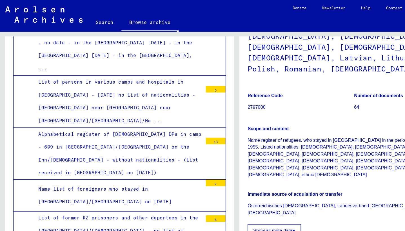
scroll to position [7442, 0]
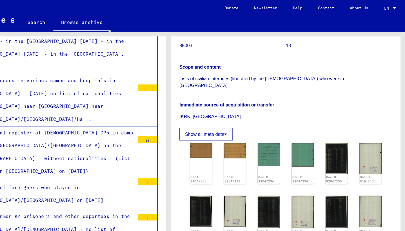
scroll to position [89, 0]
click at [228, 129] on div "DocID: 82047233" at bounding box center [230, 139] width 20 height 37
click at [230, 124] on img at bounding box center [230, 127] width 20 height 13
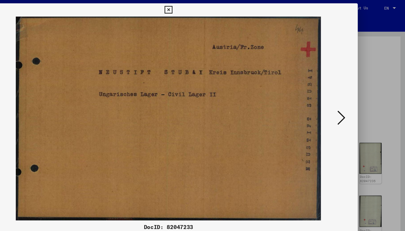
click at [347, 103] on button at bounding box center [350, 101] width 10 height 16
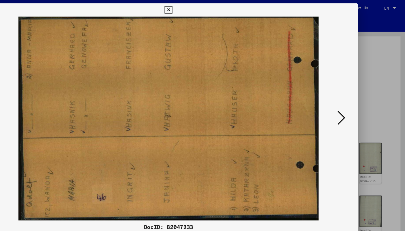
click at [347, 103] on button at bounding box center [350, 101] width 10 height 16
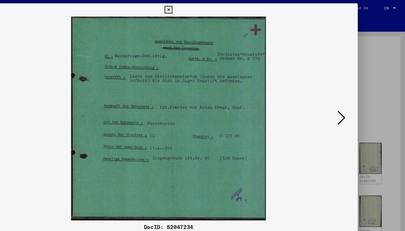
click at [344, 97] on img at bounding box center [203, 101] width 286 height 174
click at [347, 101] on icon at bounding box center [350, 101] width 7 height 14
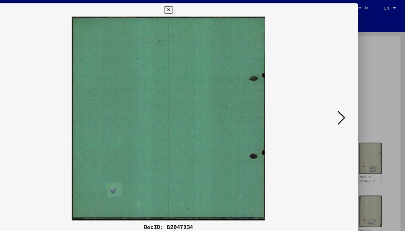
click at [347, 101] on icon at bounding box center [350, 101] width 7 height 14
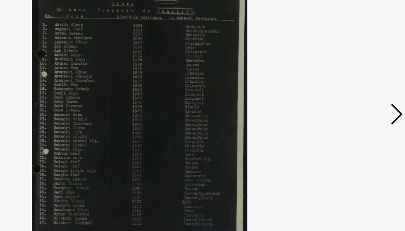
click at [352, 99] on icon at bounding box center [350, 101] width 7 height 14
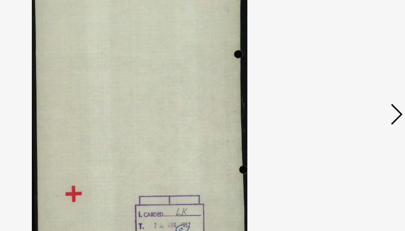
click at [352, 99] on icon at bounding box center [350, 101] width 7 height 14
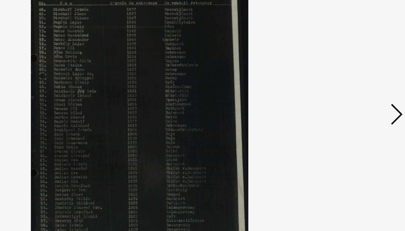
click at [352, 99] on icon at bounding box center [350, 101] width 7 height 14
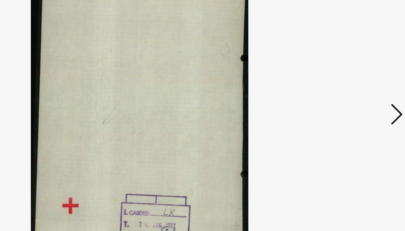
click at [352, 99] on icon at bounding box center [350, 101] width 7 height 14
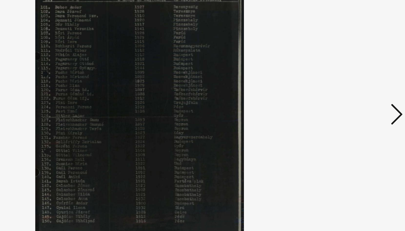
click at [352, 99] on icon at bounding box center [350, 101] width 7 height 14
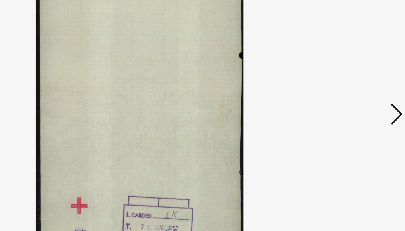
click at [352, 99] on icon at bounding box center [350, 101] width 7 height 14
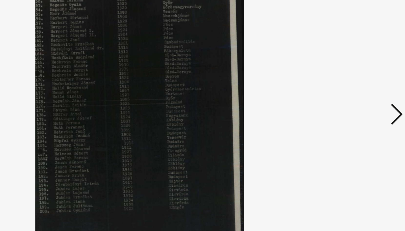
click at [352, 99] on icon at bounding box center [350, 101] width 7 height 14
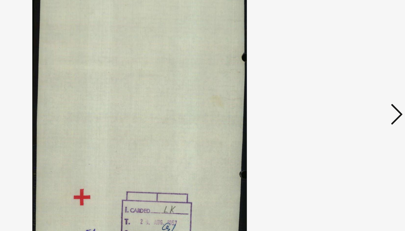
click at [352, 99] on icon at bounding box center [350, 101] width 7 height 14
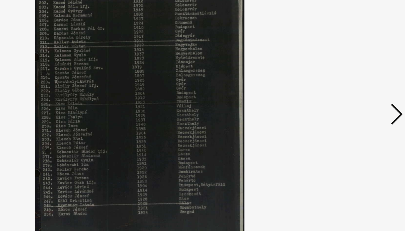
click at [352, 99] on icon at bounding box center [350, 101] width 7 height 14
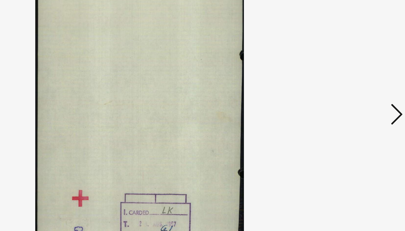
click at [352, 99] on icon at bounding box center [350, 101] width 7 height 14
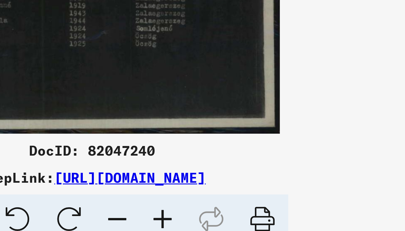
click at [284, 166] on img at bounding box center [203, 101] width 286 height 174
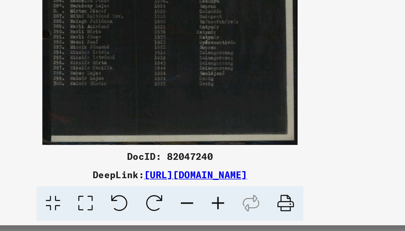
scroll to position [0, 0]
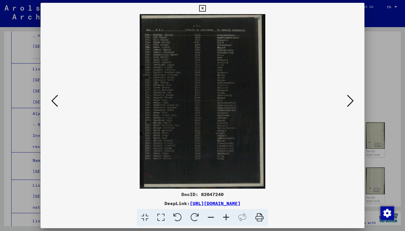
click at [351, 99] on icon at bounding box center [350, 101] width 7 height 14
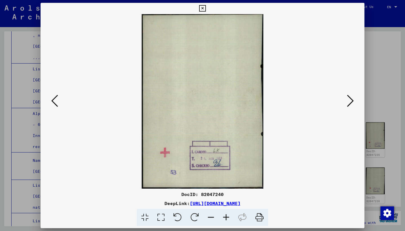
click at [351, 99] on icon at bounding box center [350, 101] width 7 height 14
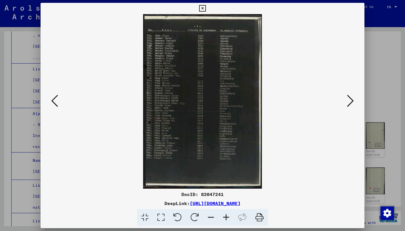
click at [346, 99] on button at bounding box center [350, 101] width 10 height 16
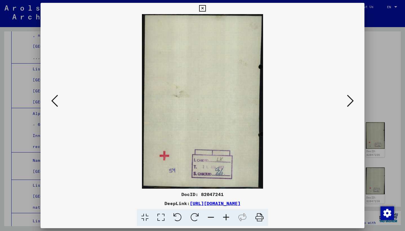
click at [56, 97] on icon at bounding box center [54, 101] width 7 height 14
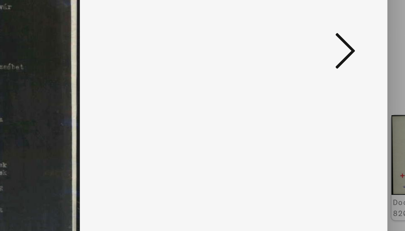
click at [352, 99] on icon at bounding box center [350, 101] width 7 height 14
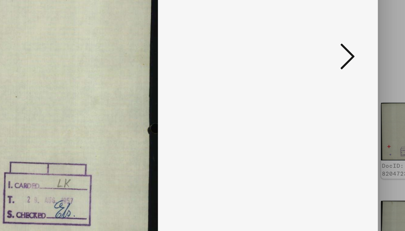
click at [349, 98] on icon at bounding box center [350, 101] width 7 height 14
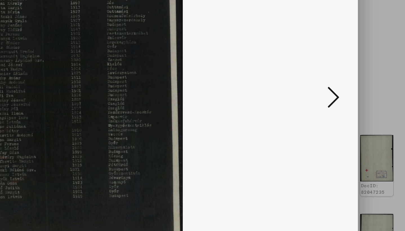
click at [348, 99] on icon at bounding box center [350, 101] width 7 height 14
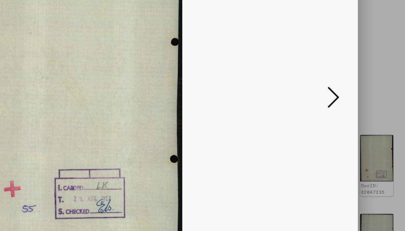
click at [348, 99] on icon at bounding box center [350, 101] width 7 height 14
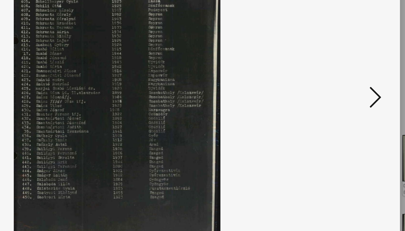
click at [346, 102] on button at bounding box center [350, 101] width 10 height 16
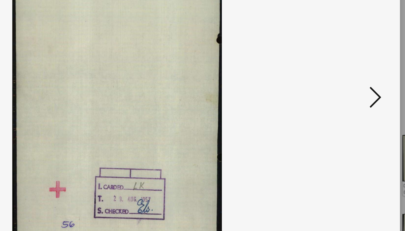
click at [351, 101] on icon at bounding box center [350, 101] width 7 height 14
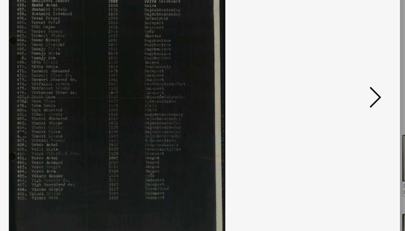
click at [351, 101] on icon at bounding box center [350, 101] width 7 height 14
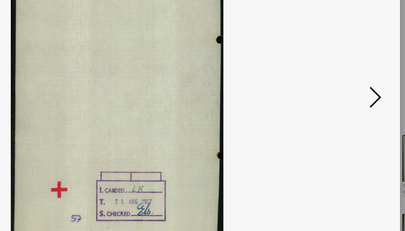
click at [351, 101] on icon at bounding box center [350, 101] width 7 height 14
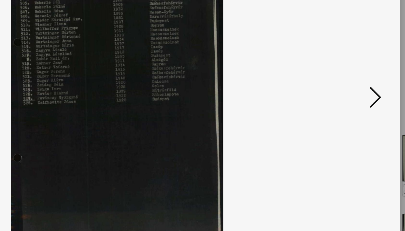
click at [350, 100] on icon at bounding box center [350, 101] width 7 height 14
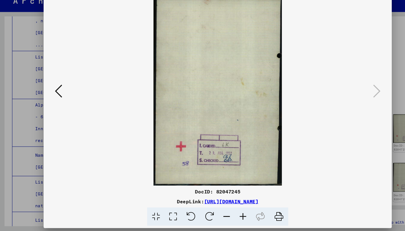
click at [372, 84] on div at bounding box center [202, 115] width 405 height 231
